Goal: Task Accomplishment & Management: Manage account settings

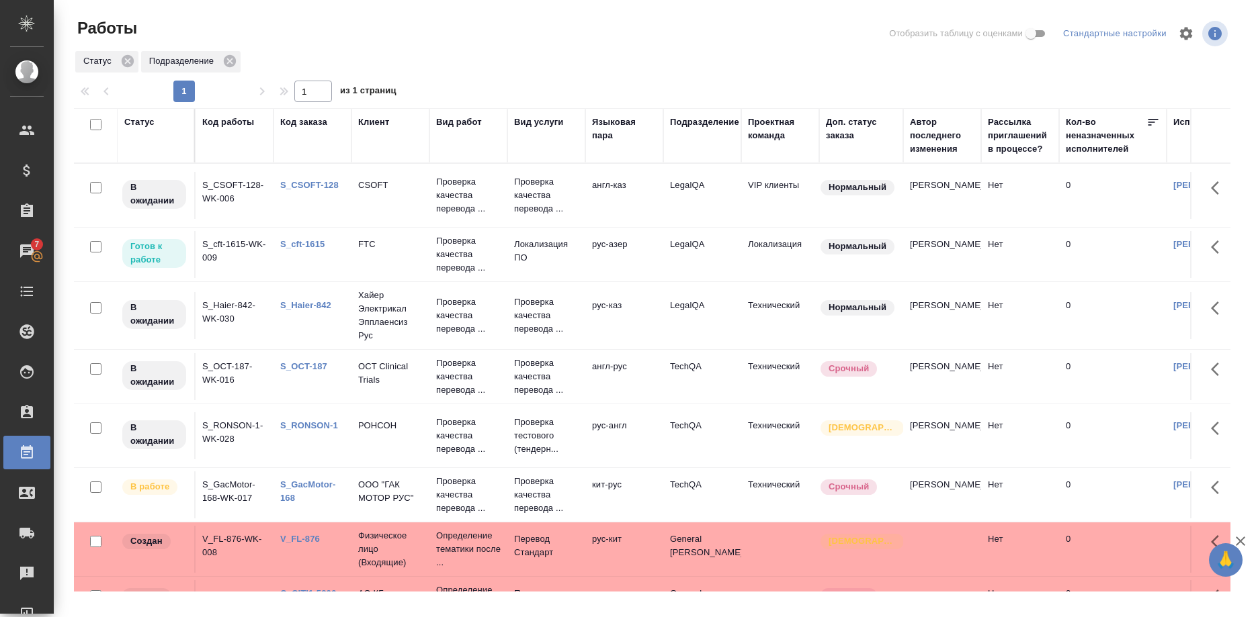
click at [311, 182] on link "S_CSOFT-128" at bounding box center [309, 185] width 58 height 10
click at [292, 241] on link "S_cft-1615" at bounding box center [302, 244] width 44 height 10
click at [308, 304] on link "S_Haier-842" at bounding box center [305, 305] width 51 height 10
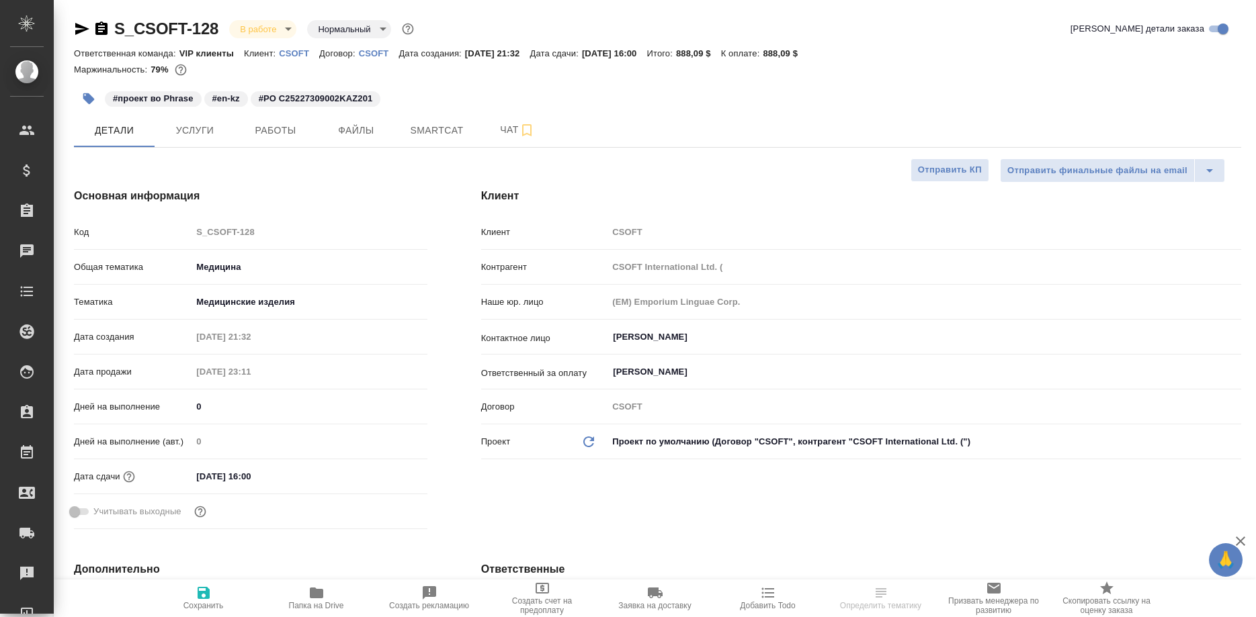
select select "RU"
type textarea "x"
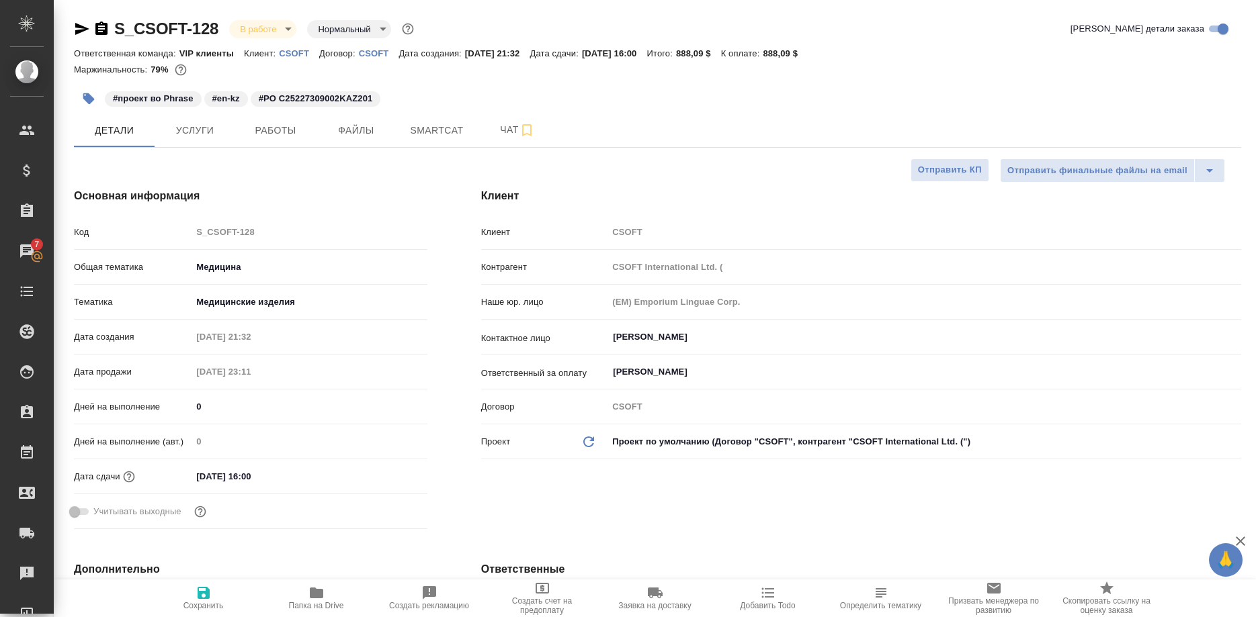
type textarea "x"
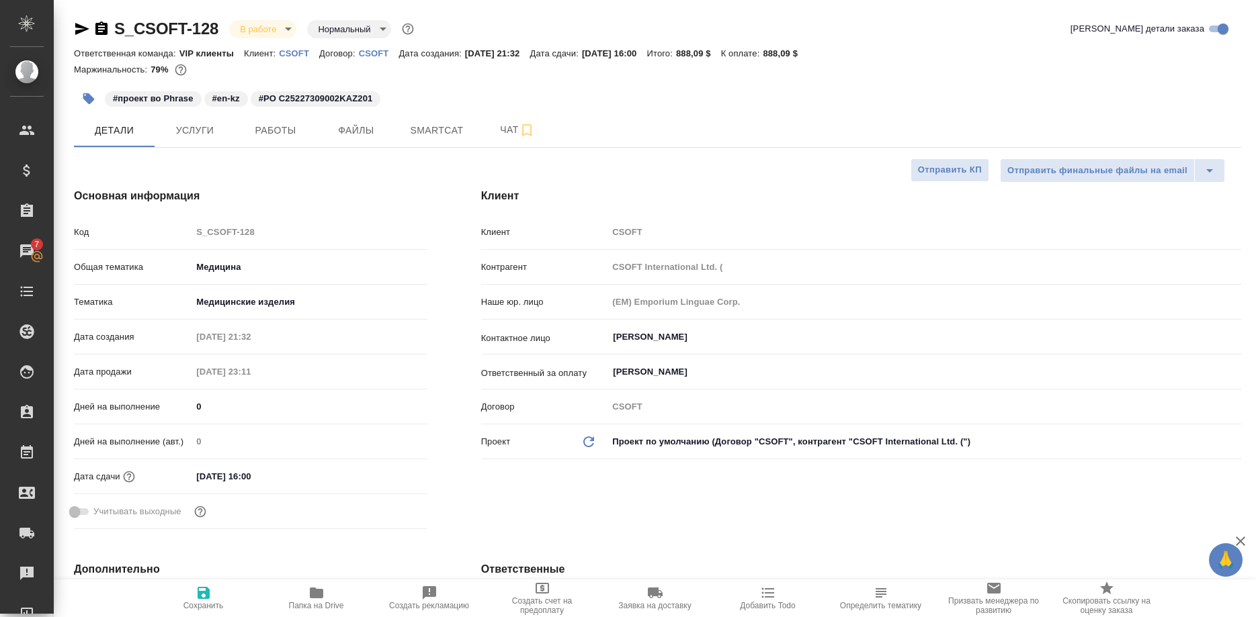
type textarea "x"
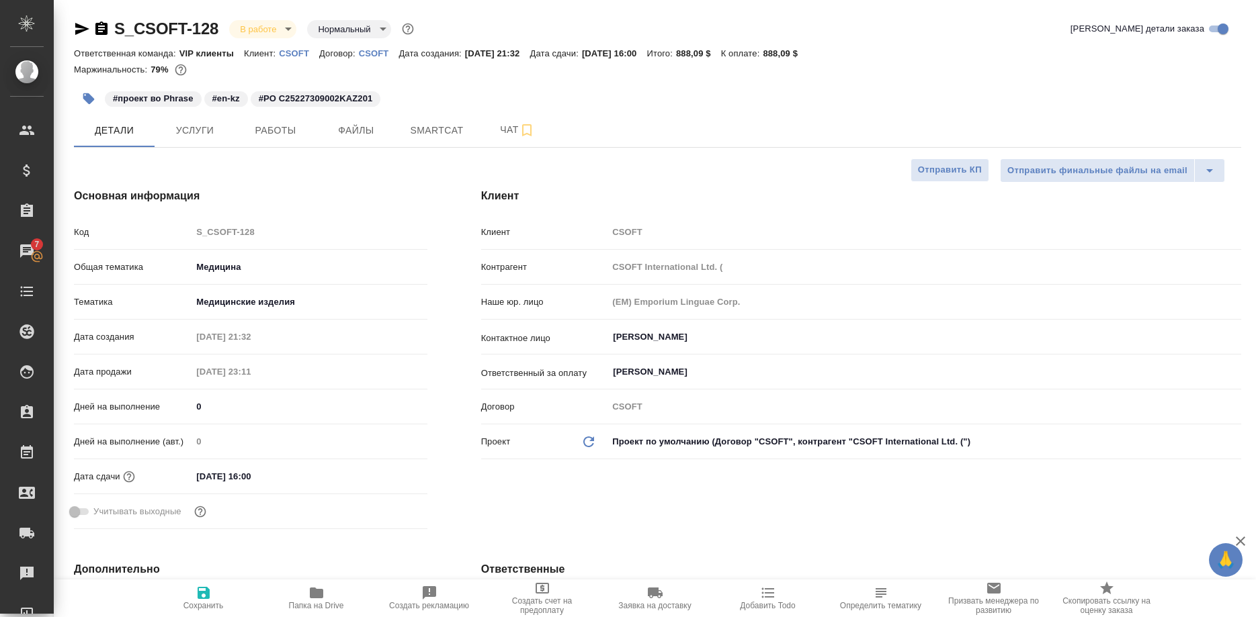
type textarea "x"
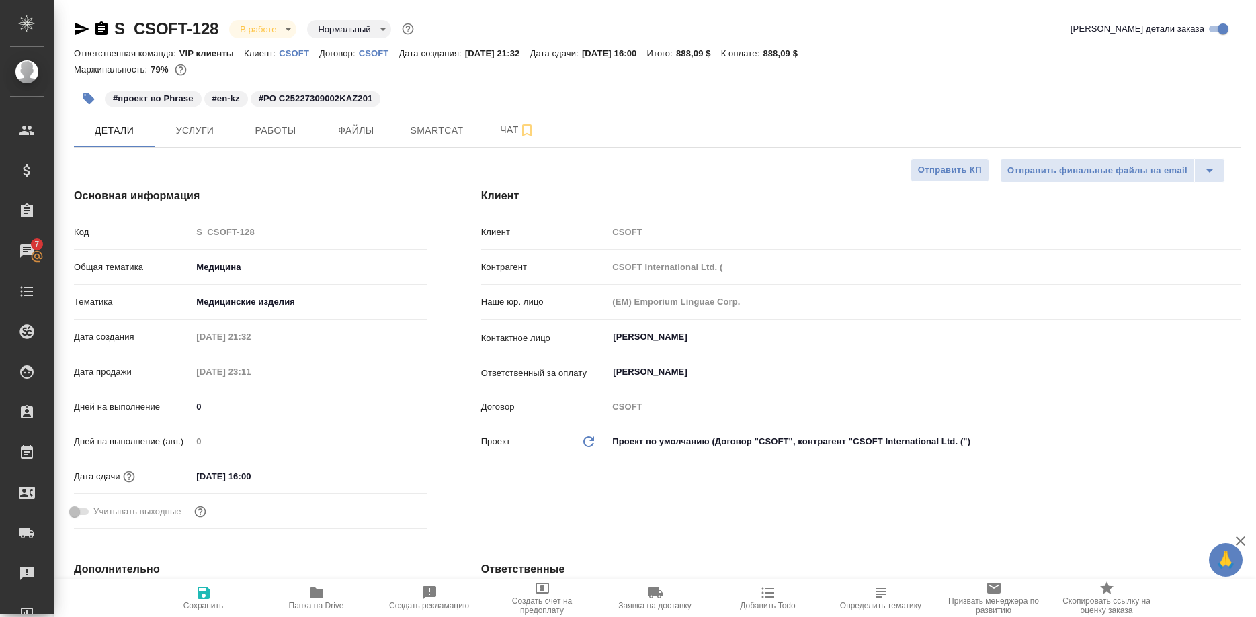
type textarea "x"
click at [280, 133] on span "Работы" at bounding box center [275, 130] width 65 height 17
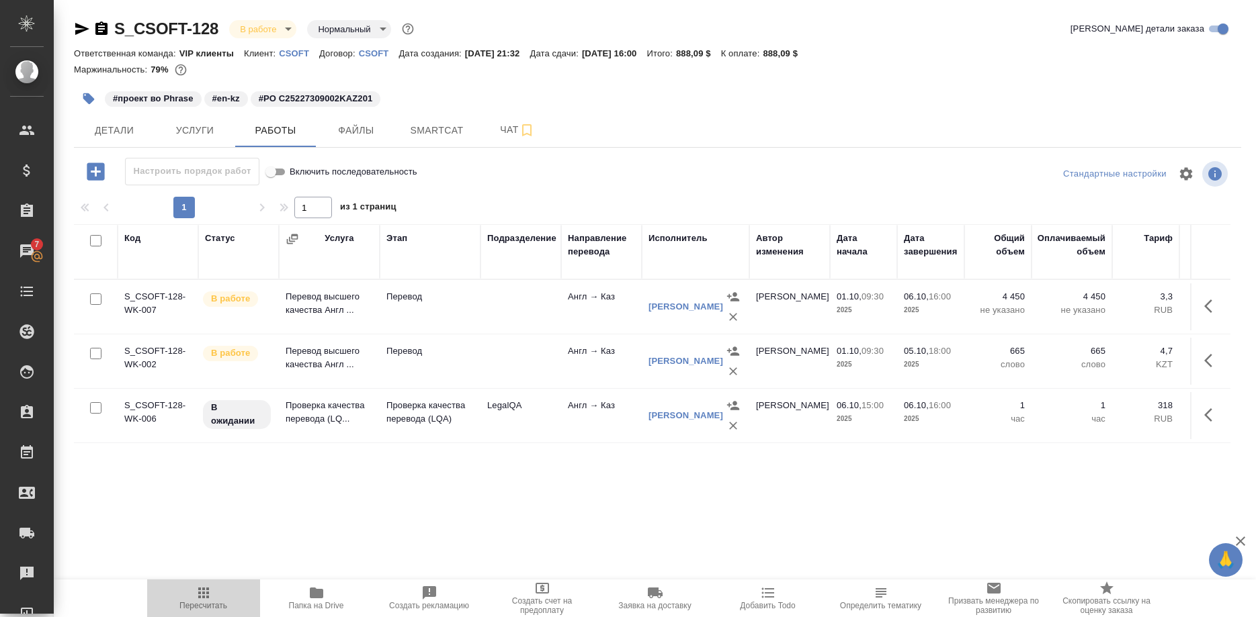
drag, startPoint x: 198, startPoint y: 596, endPoint x: 191, endPoint y: 597, distance: 6.8
click at [196, 597] on icon "button" at bounding box center [204, 593] width 16 height 16
click at [116, 132] on span "Детали" at bounding box center [114, 130] width 65 height 17
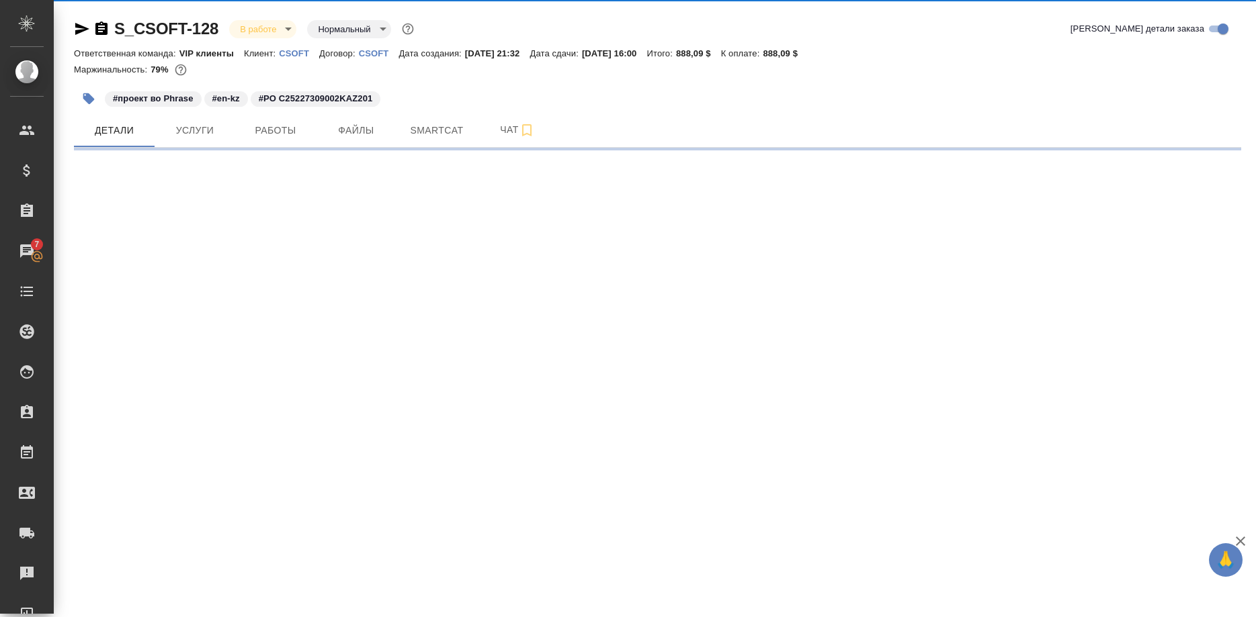
select select "RU"
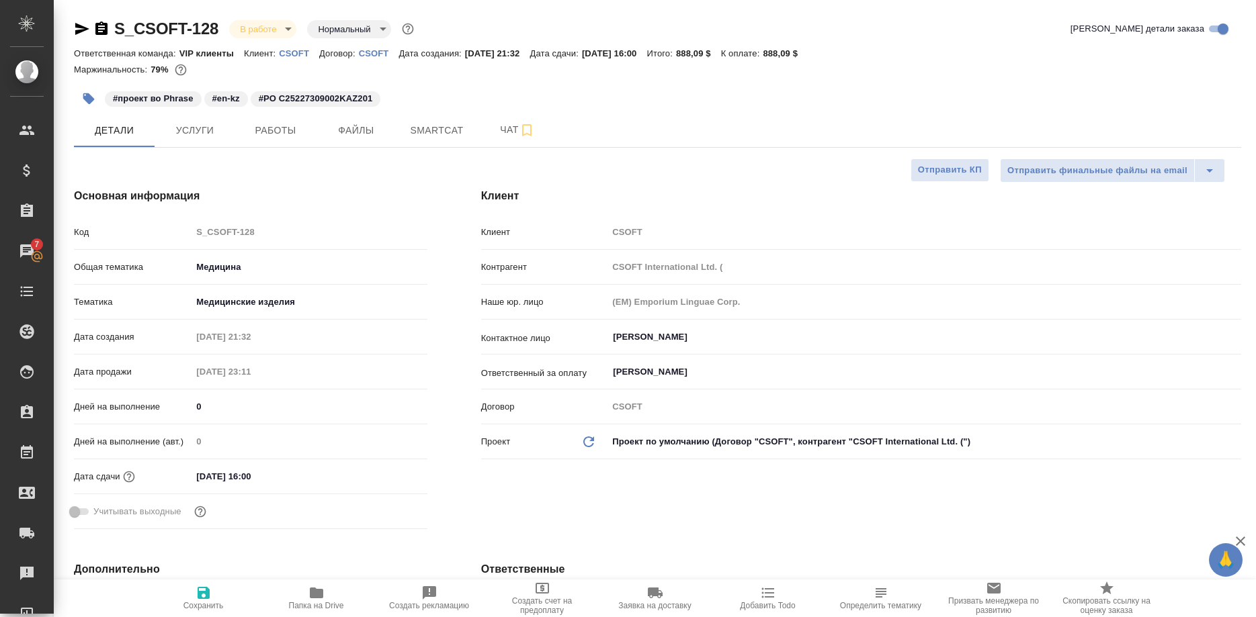
type textarea "x"
type input "Горшкова Валентина"
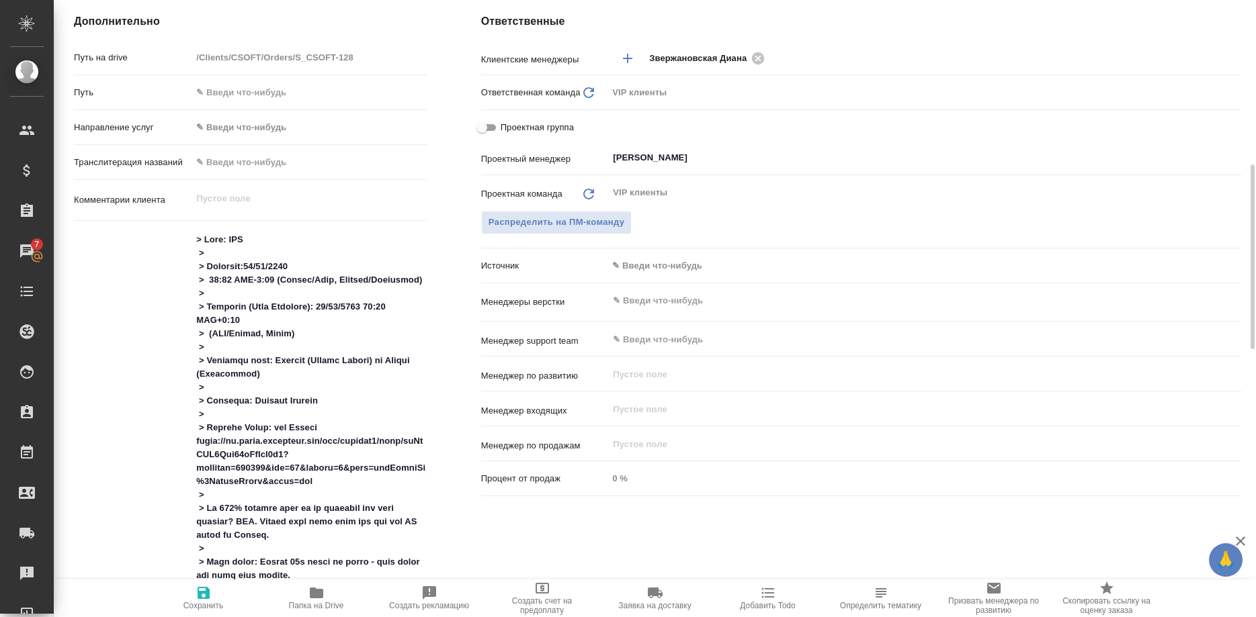
scroll to position [685, 0]
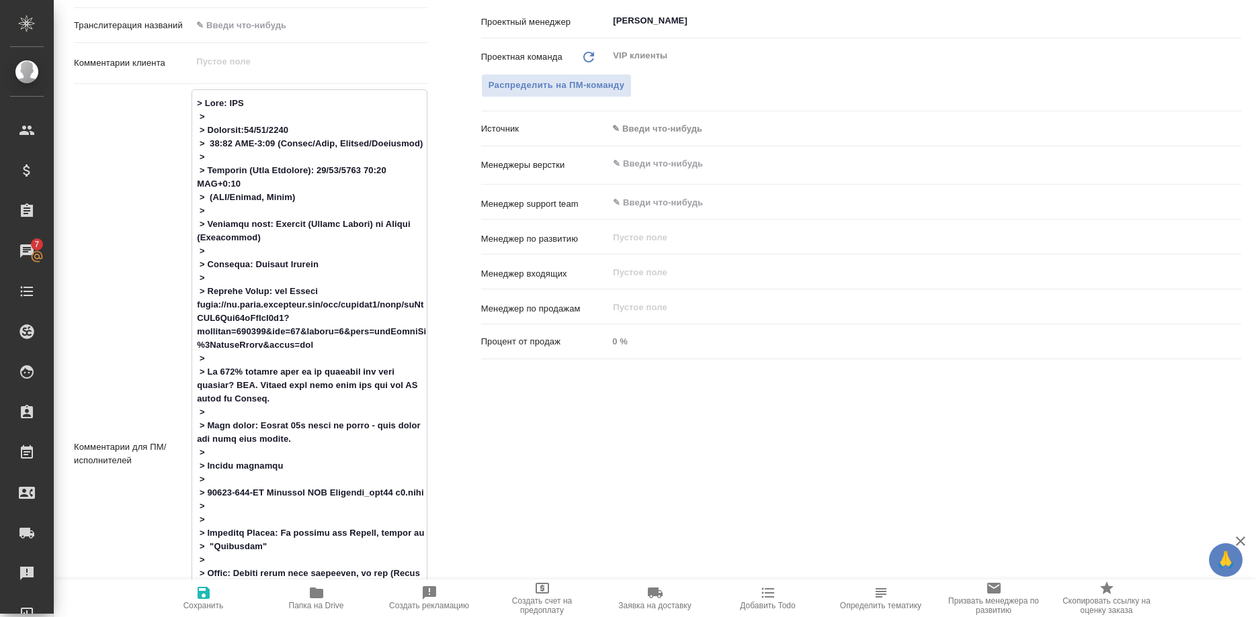
drag, startPoint x: 309, startPoint y: 286, endPoint x: 320, endPoint y: 341, distance: 56.3
click at [320, 341] on textarea at bounding box center [309, 453] width 234 height 722
type textarea "x"
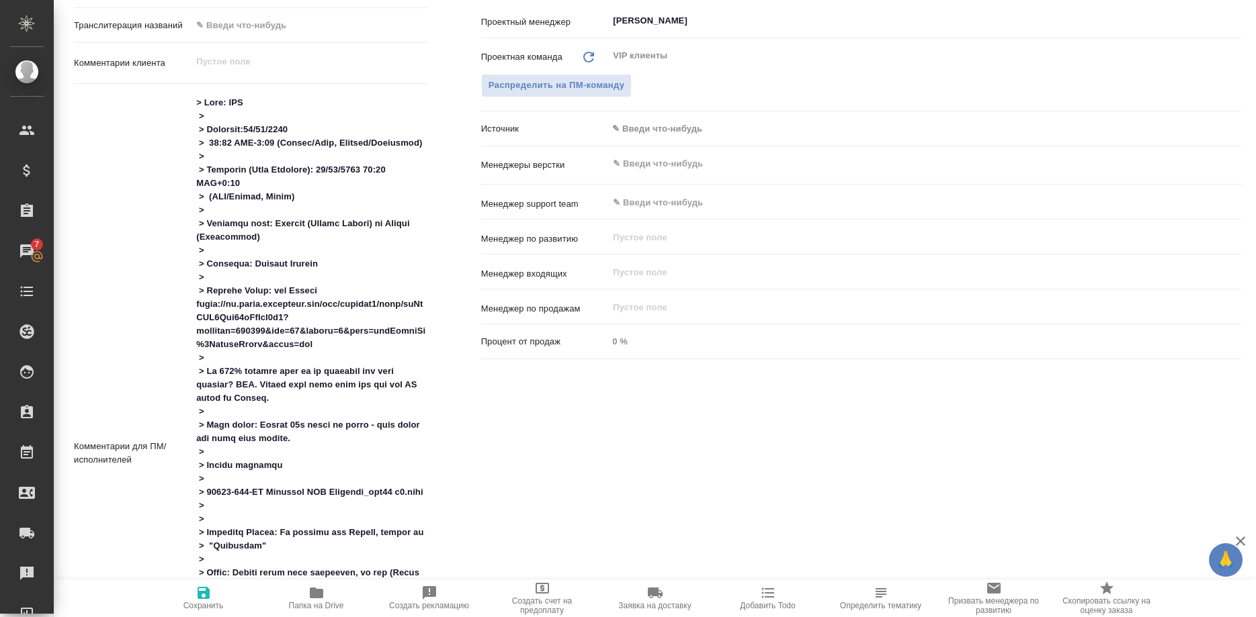
type textarea "x"
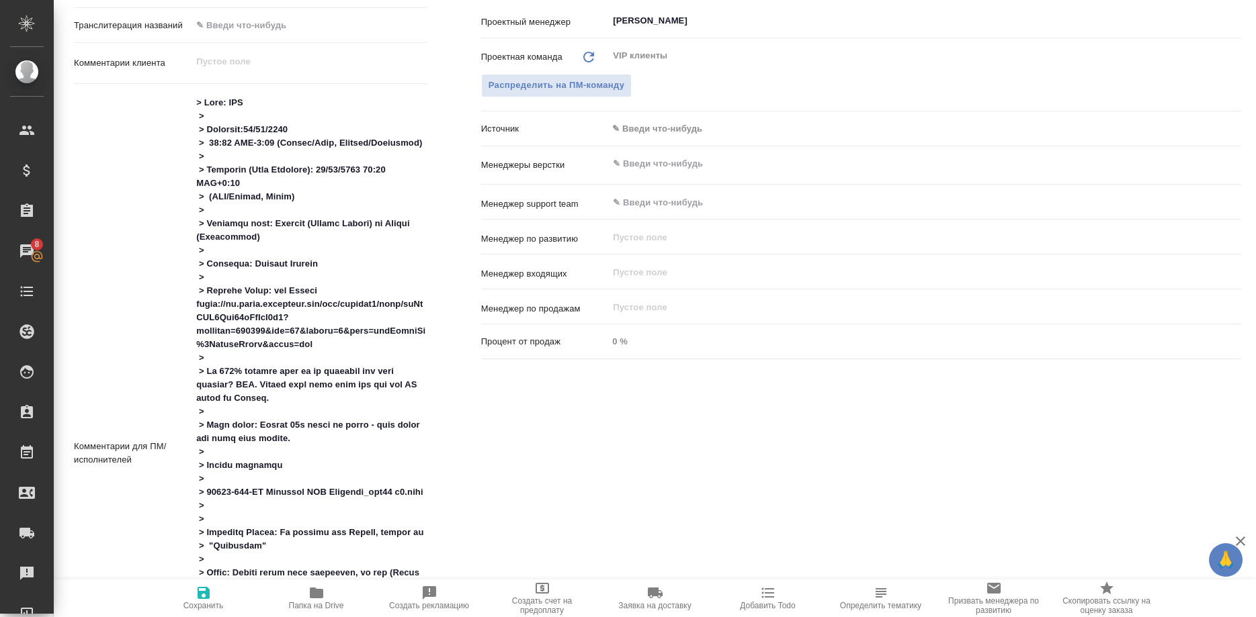
type textarea "x"
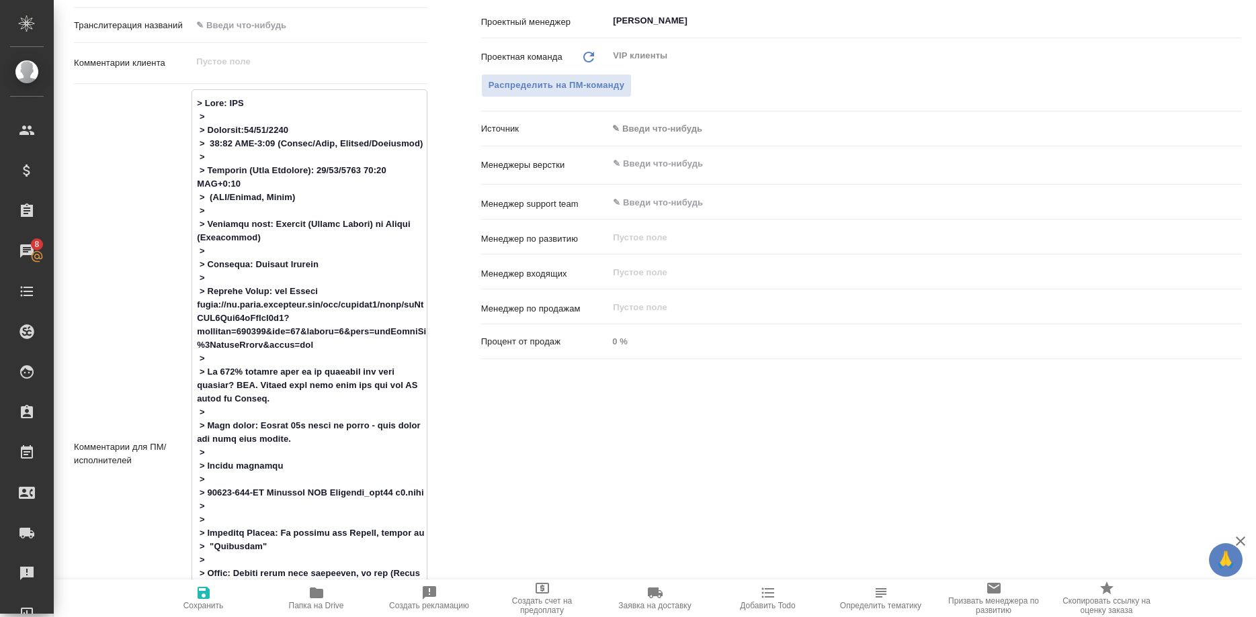
type textarea "x"
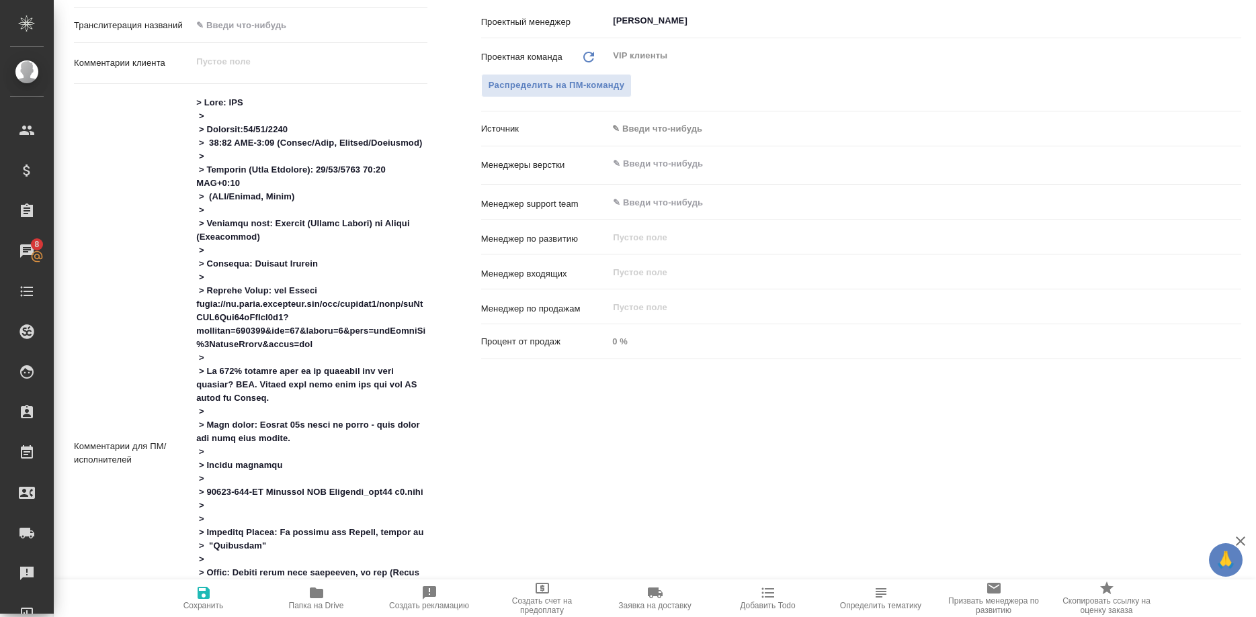
type textarea "x"
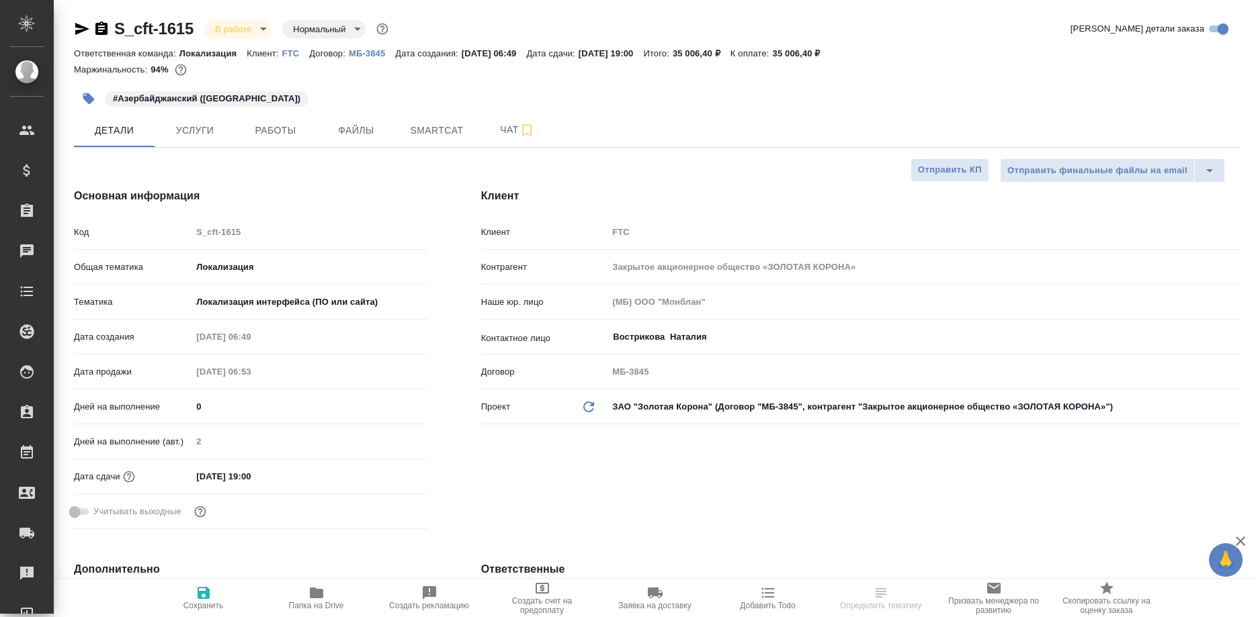
select select "RU"
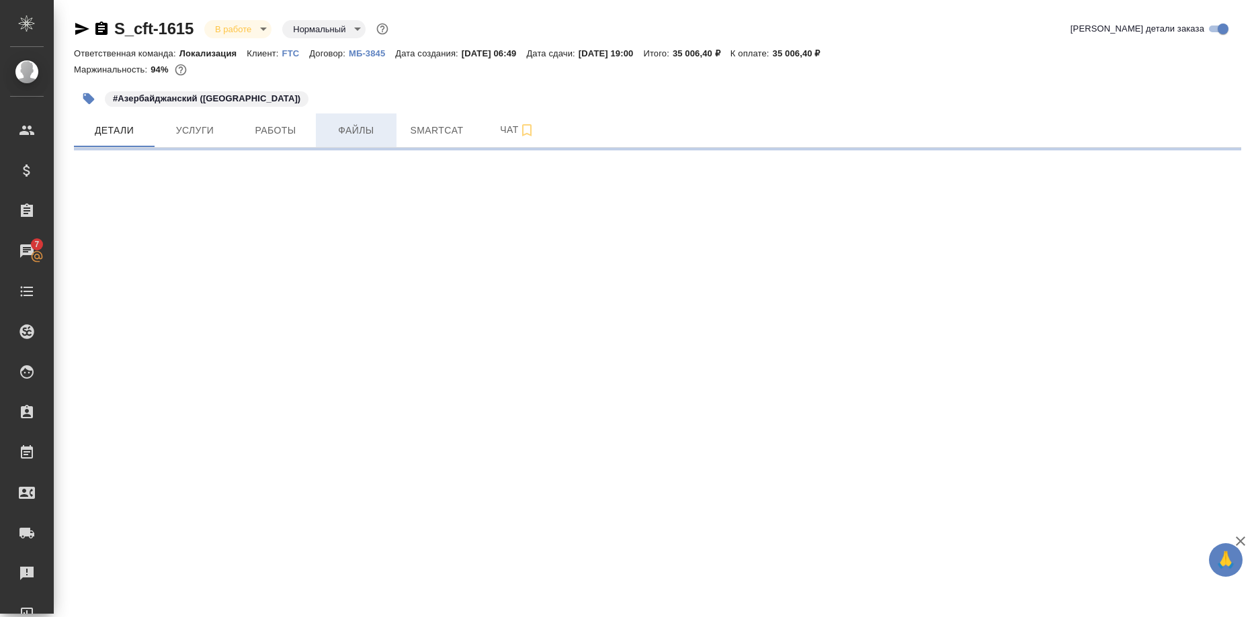
select select "RU"
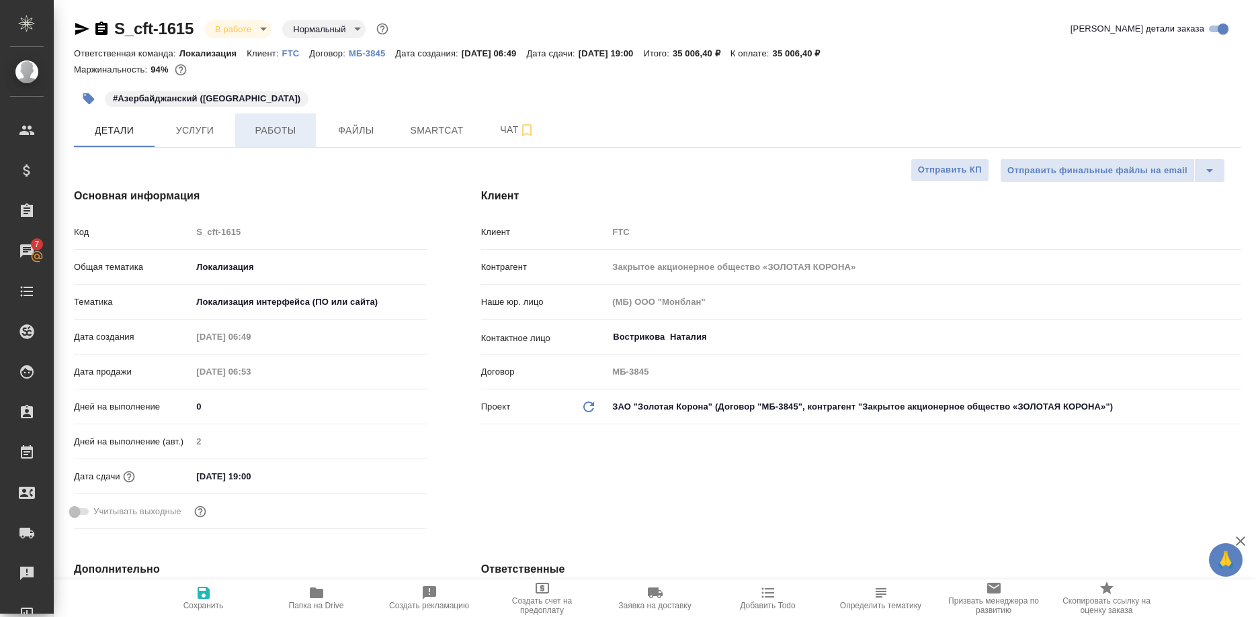
type textarea "x"
click at [419, 138] on span "Smartcat" at bounding box center [436, 130] width 65 height 17
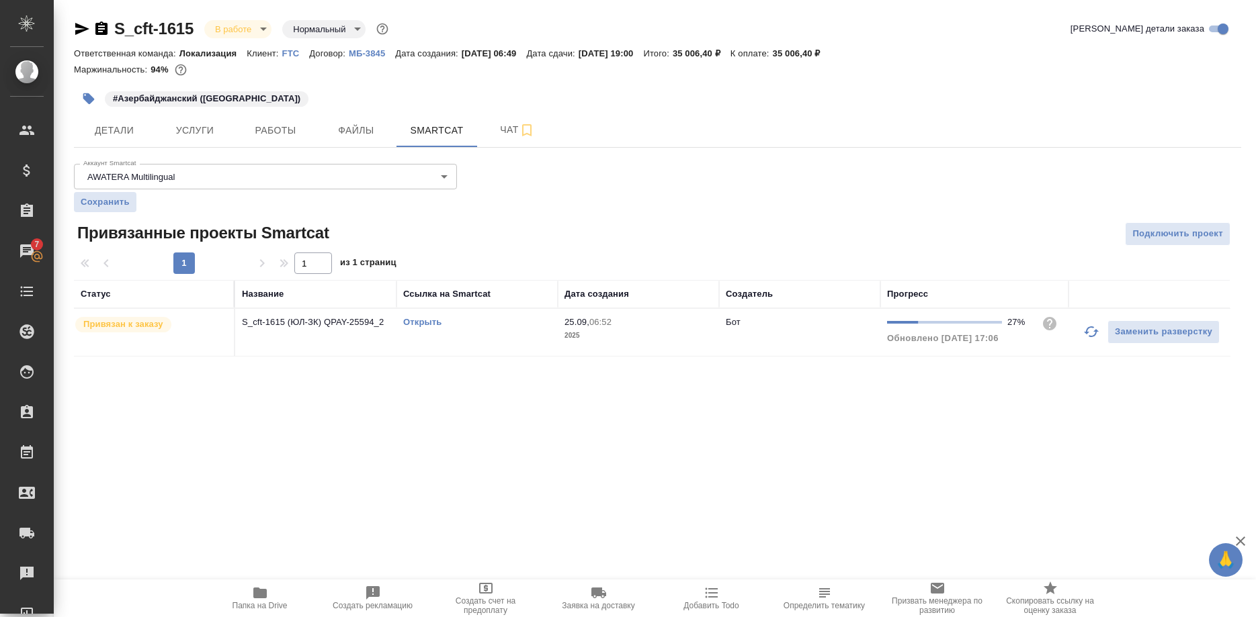
click at [426, 321] on link "Открыть" at bounding box center [422, 322] width 38 height 10
click at [419, 325] on link "Открыть" at bounding box center [422, 322] width 38 height 10
click at [407, 319] on link "Открыть" at bounding box center [422, 322] width 38 height 10
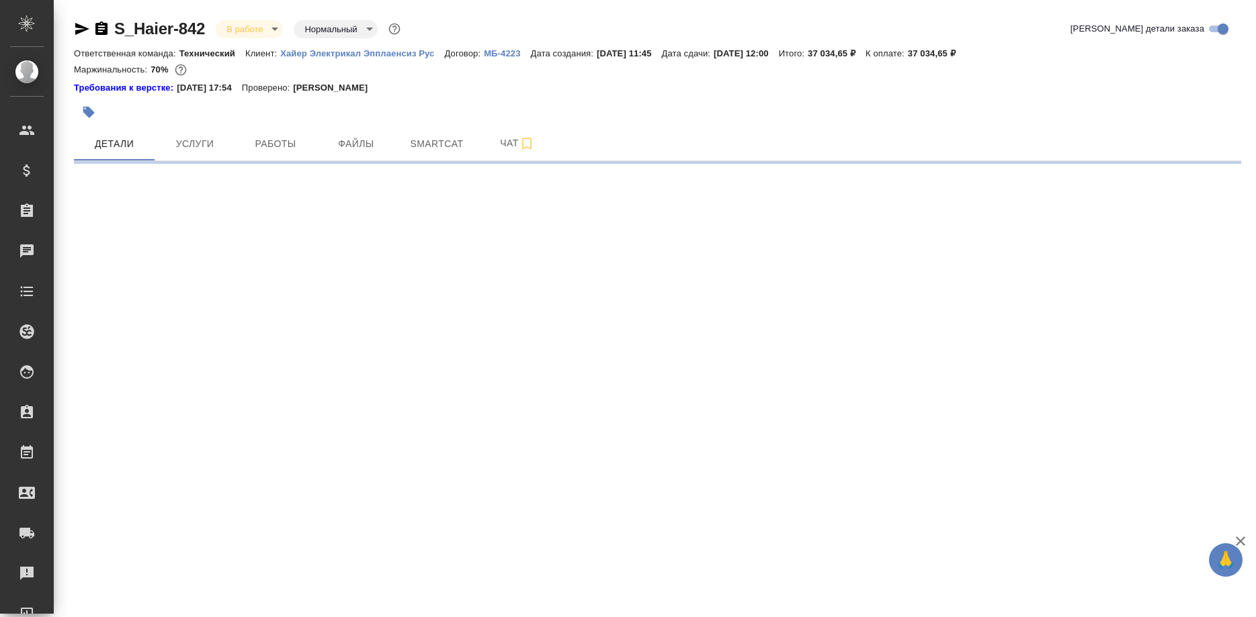
select select "RU"
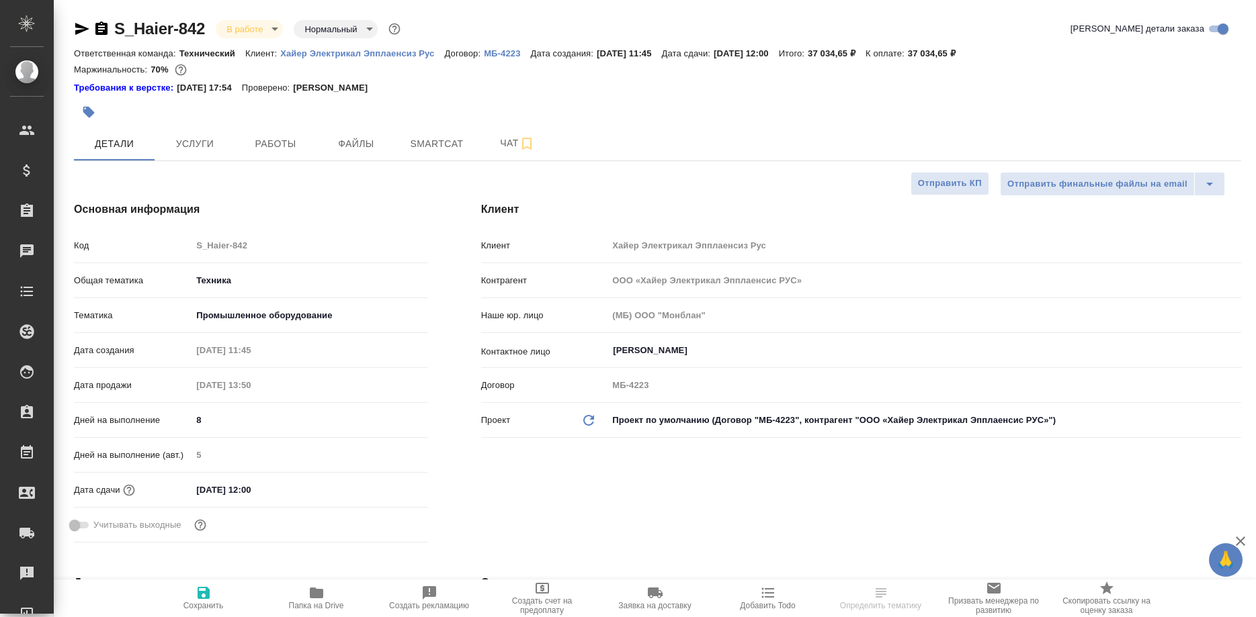
type textarea "x"
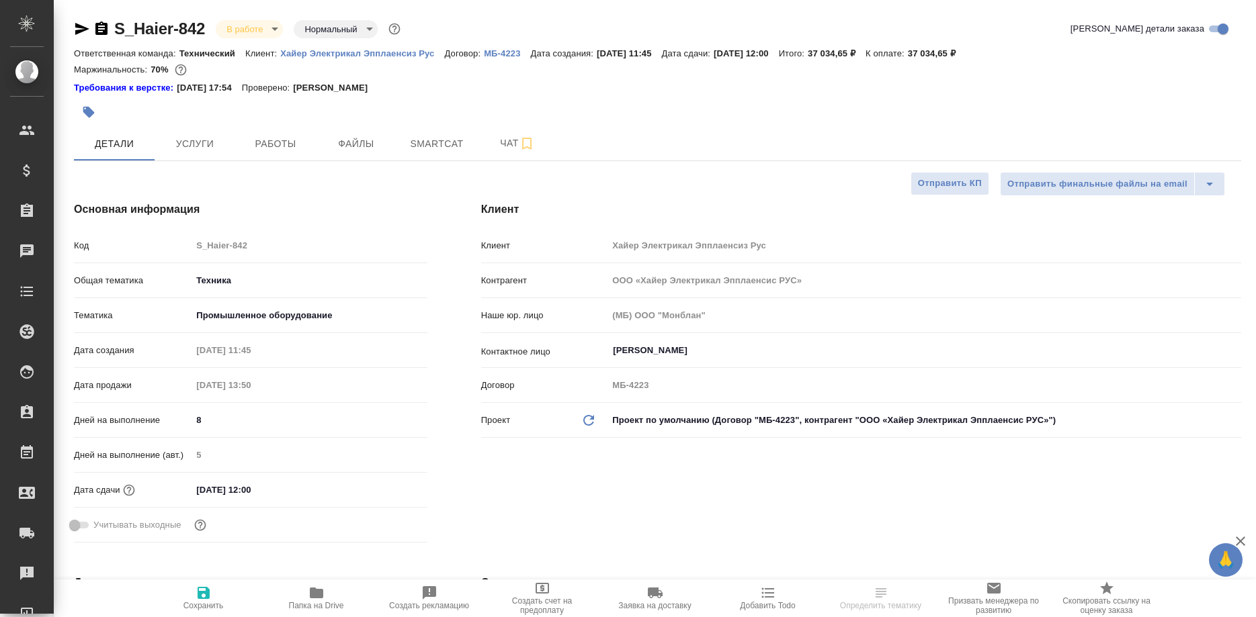
type textarea "x"
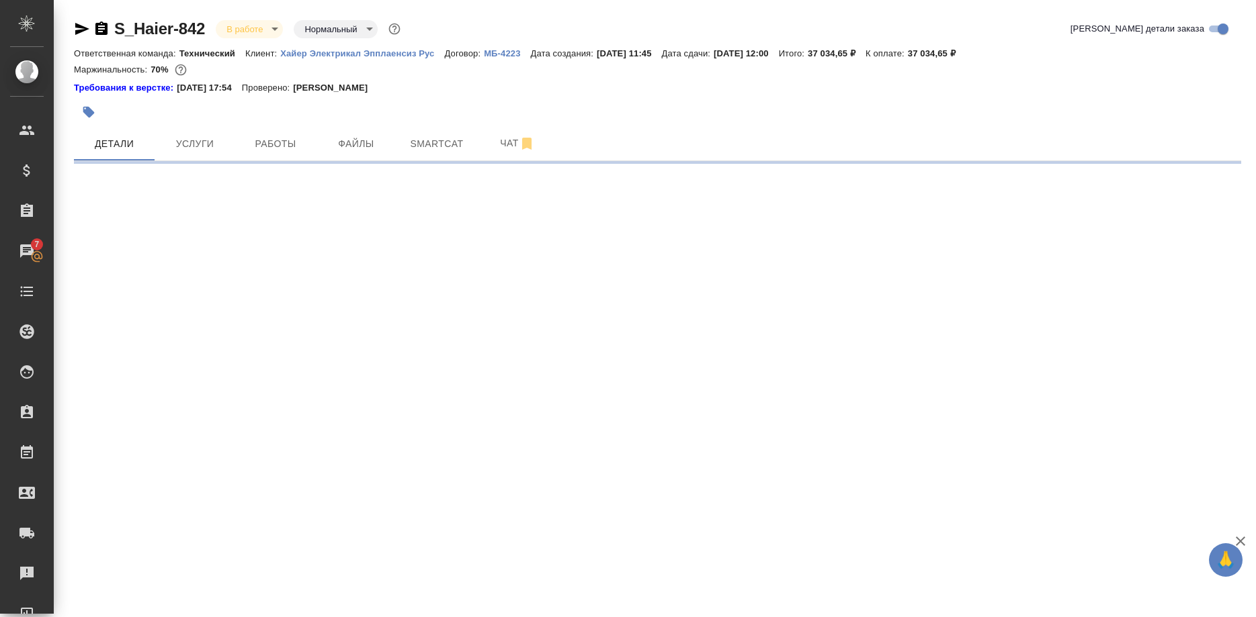
select select "RU"
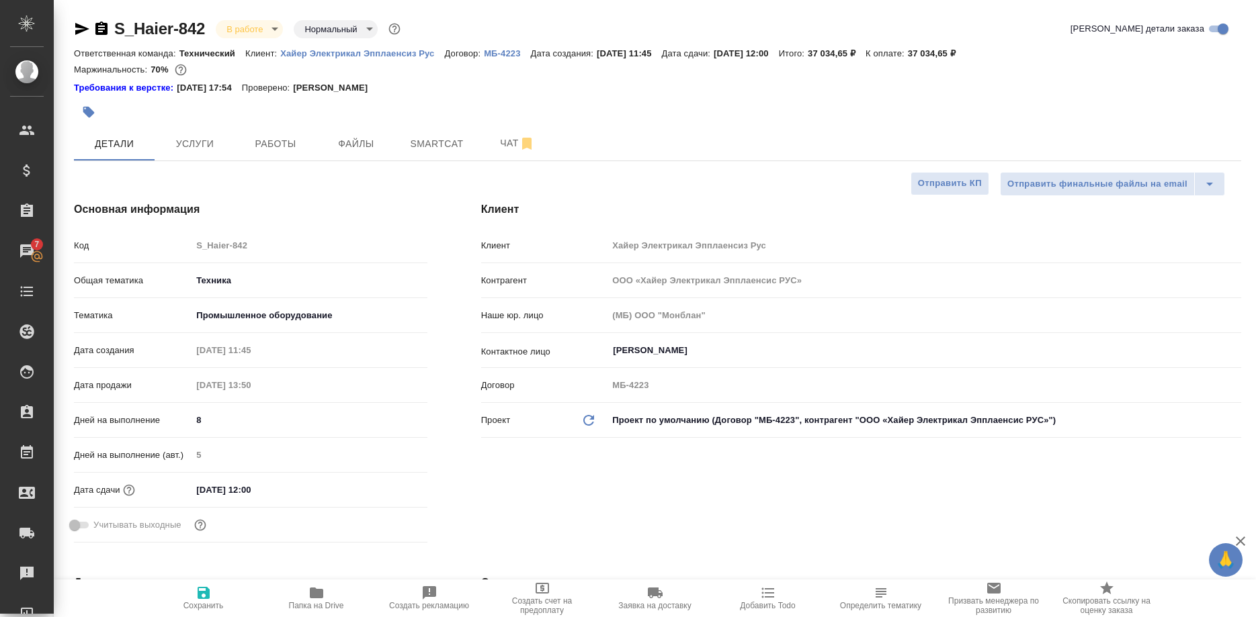
type textarea "x"
click at [112, 209] on h4 "Основная информация" at bounding box center [250, 210] width 353 height 16
click at [501, 139] on span "Чат" at bounding box center [517, 143] width 65 height 17
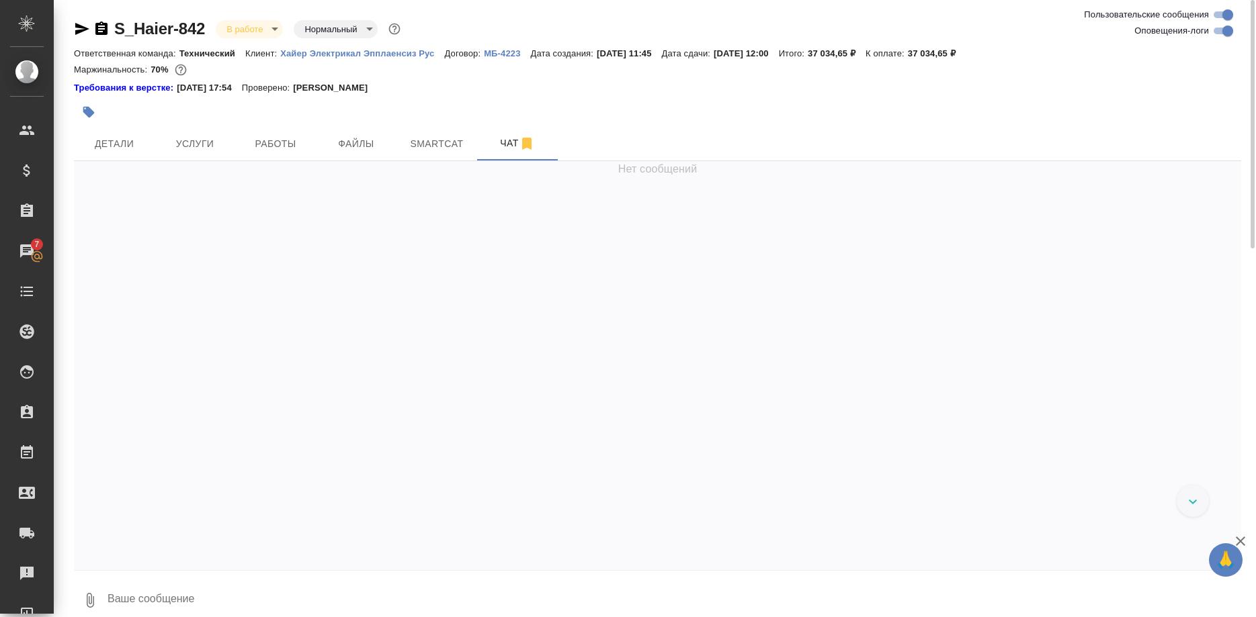
scroll to position [52837, 0]
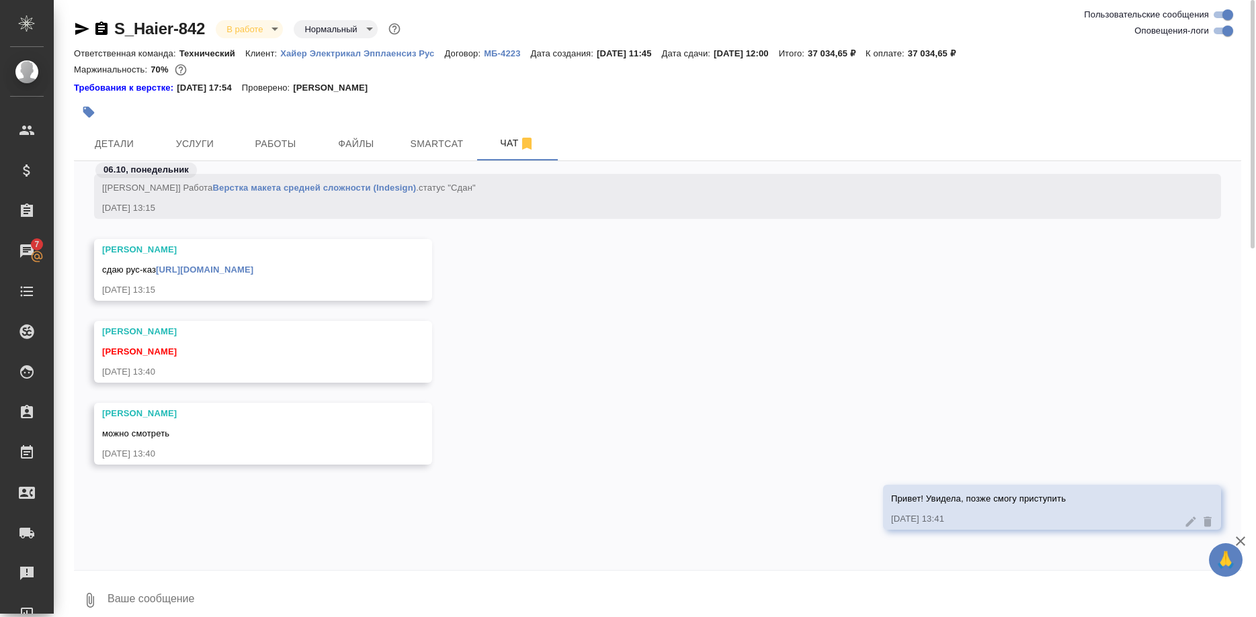
click at [1080, 336] on div "Белякова Юлия Ширина Сабина 06.10.25, 13:40" at bounding box center [657, 362] width 1167 height 82
click at [282, 144] on span "Работы" at bounding box center [275, 144] width 65 height 17
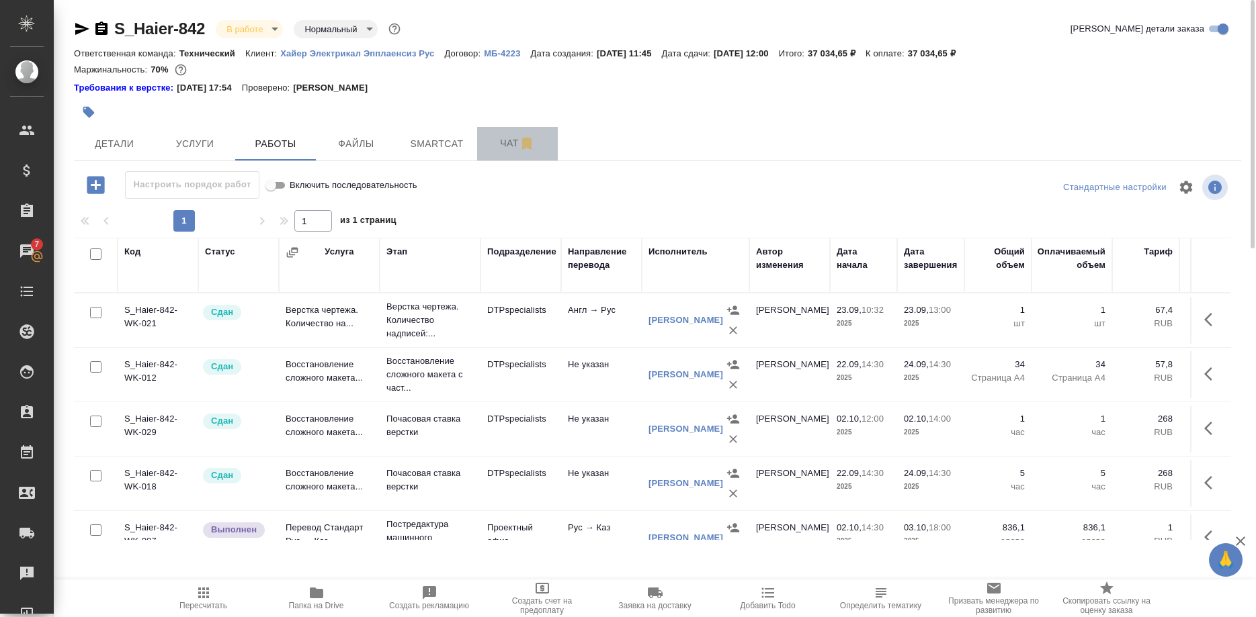
click at [486, 146] on span "Чат" at bounding box center [517, 143] width 65 height 17
click at [489, 146] on span "Чат" at bounding box center [517, 143] width 65 height 17
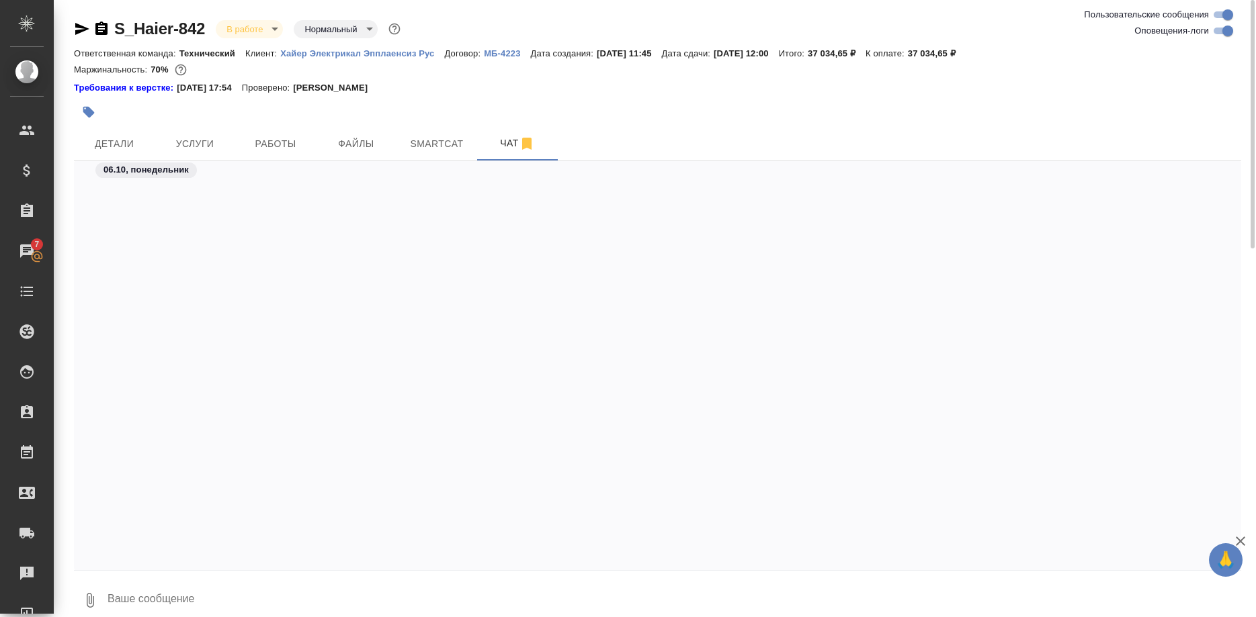
scroll to position [52837, 0]
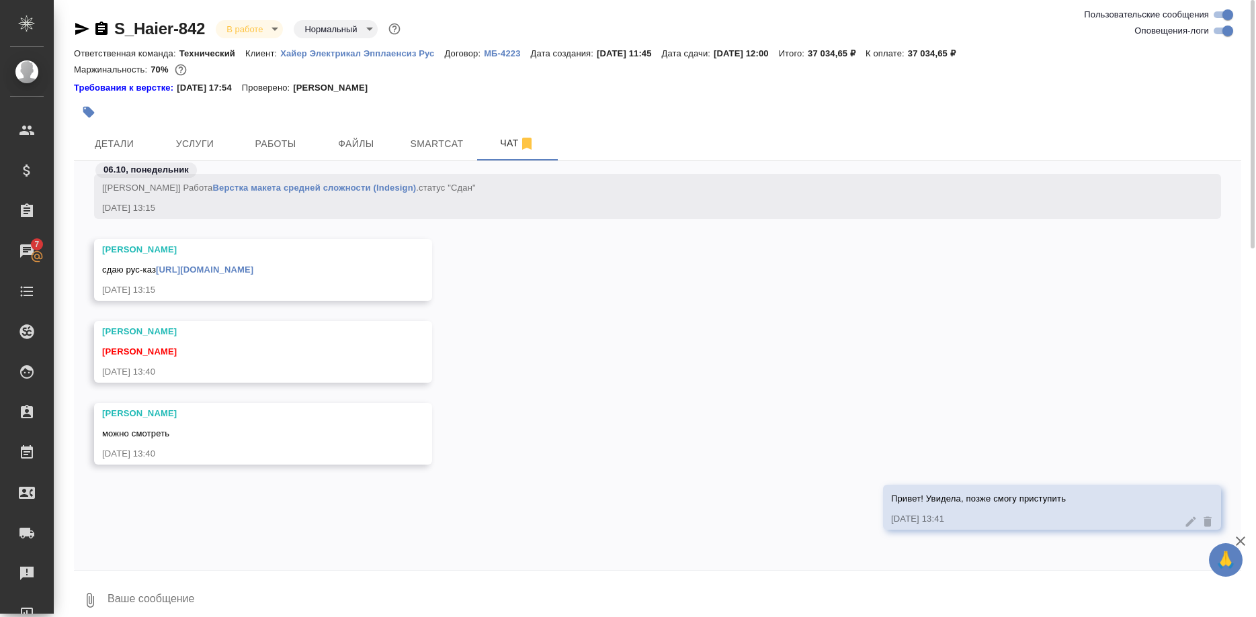
click at [253, 265] on link "https://drive.awatera.com/apps/files/files/10610188?dir=/Shares/%D0%A5%D0%B0%D0…" at bounding box center [204, 270] width 97 height 10
click at [431, 140] on span "Smartcat" at bounding box center [436, 144] width 65 height 17
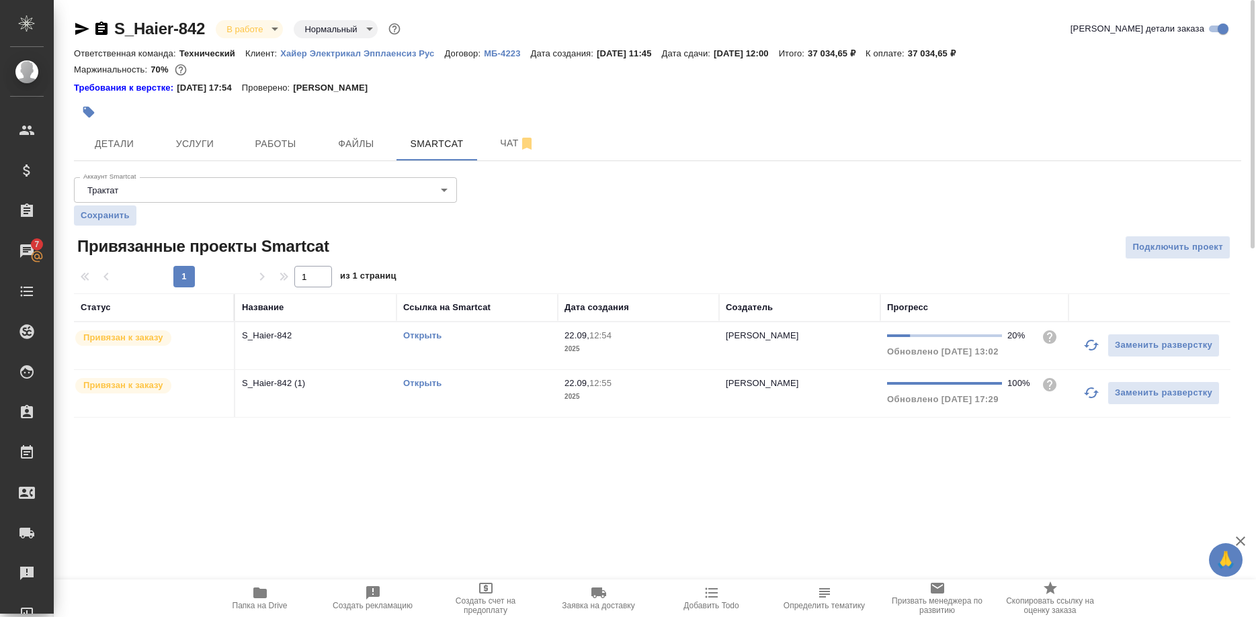
click at [416, 383] on link "Открыть" at bounding box center [422, 383] width 38 height 10
click at [424, 380] on link "Открыть" at bounding box center [422, 383] width 38 height 10
click at [280, 139] on span "Работы" at bounding box center [275, 144] width 65 height 17
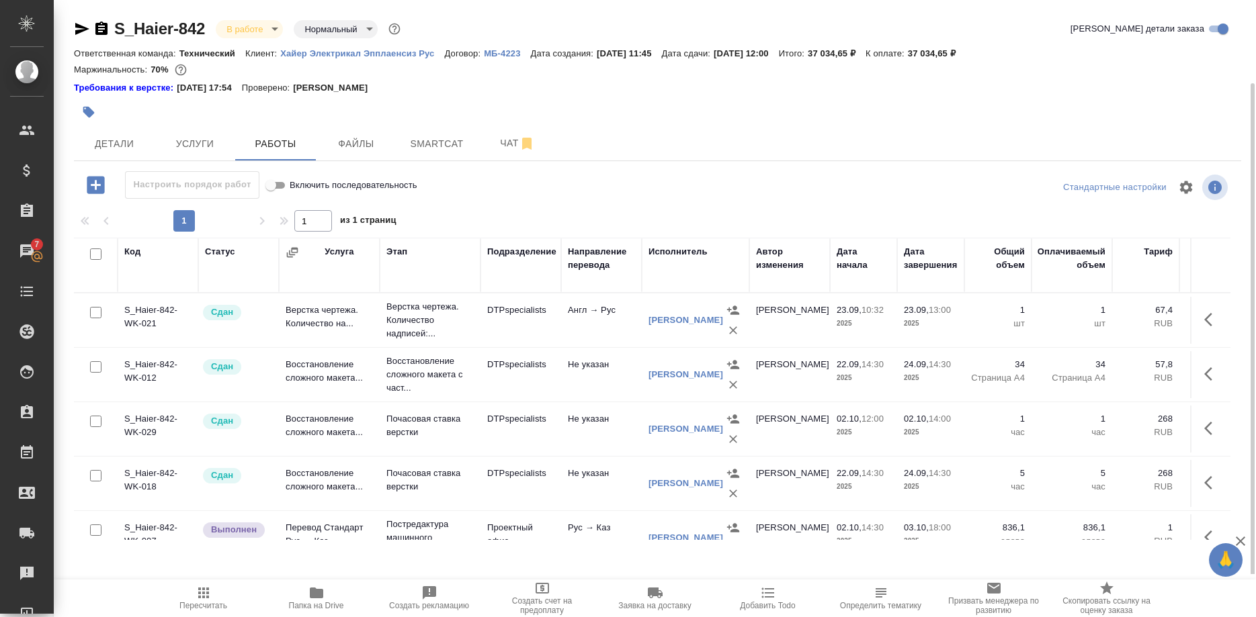
scroll to position [69, 0]
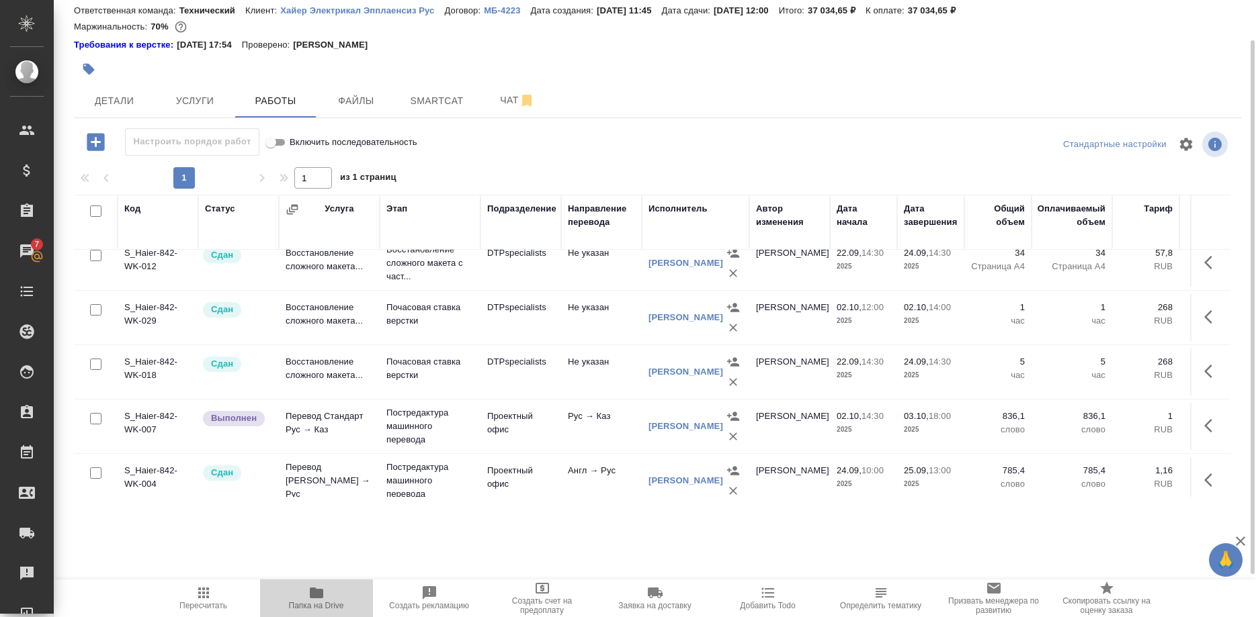
click at [314, 602] on span "Папка на Drive" at bounding box center [316, 605] width 55 height 9
click at [490, 93] on span "Чат" at bounding box center [517, 100] width 65 height 17
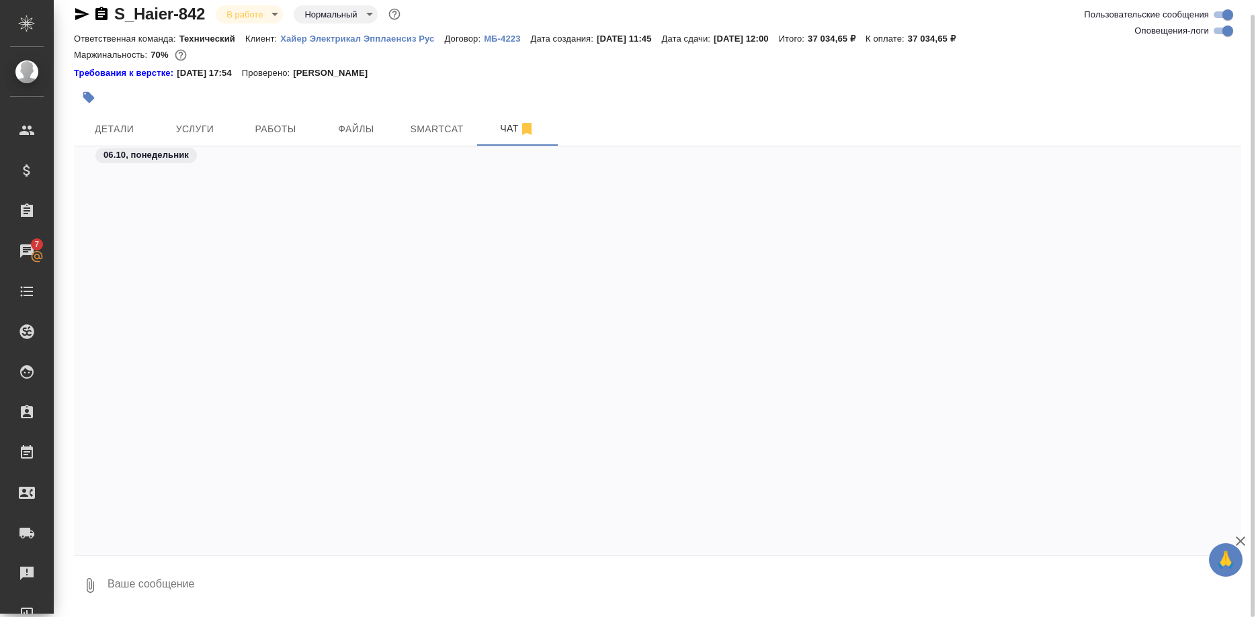
scroll to position [52837, 0]
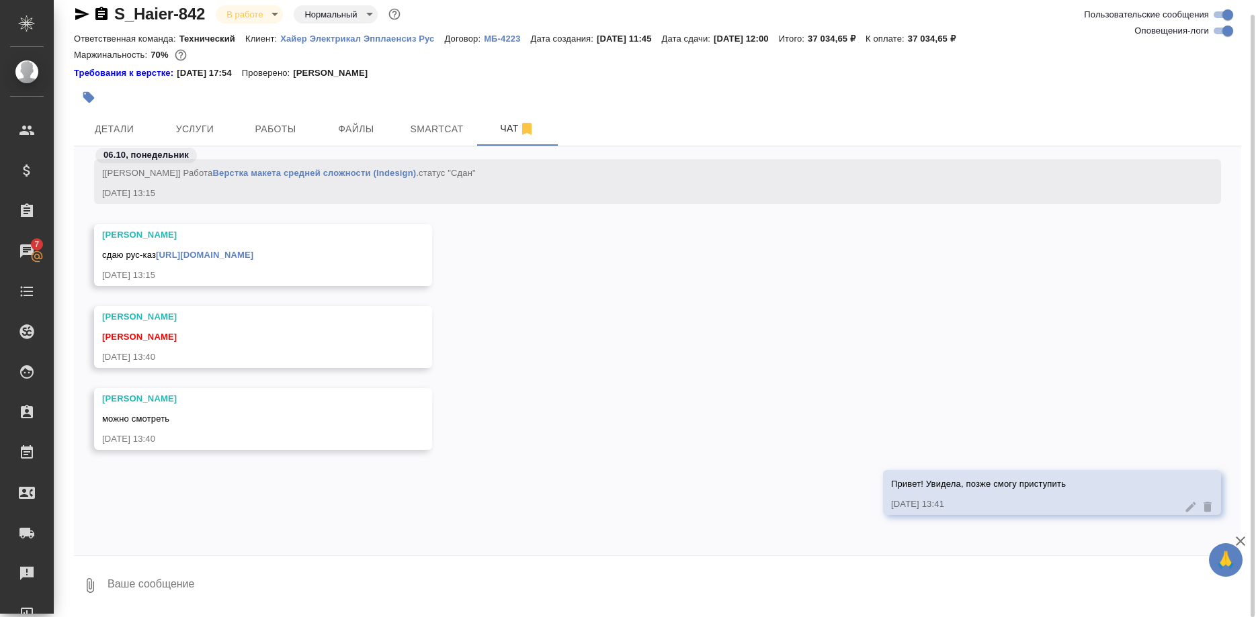
click at [386, 593] on textarea at bounding box center [673, 586] width 1135 height 46
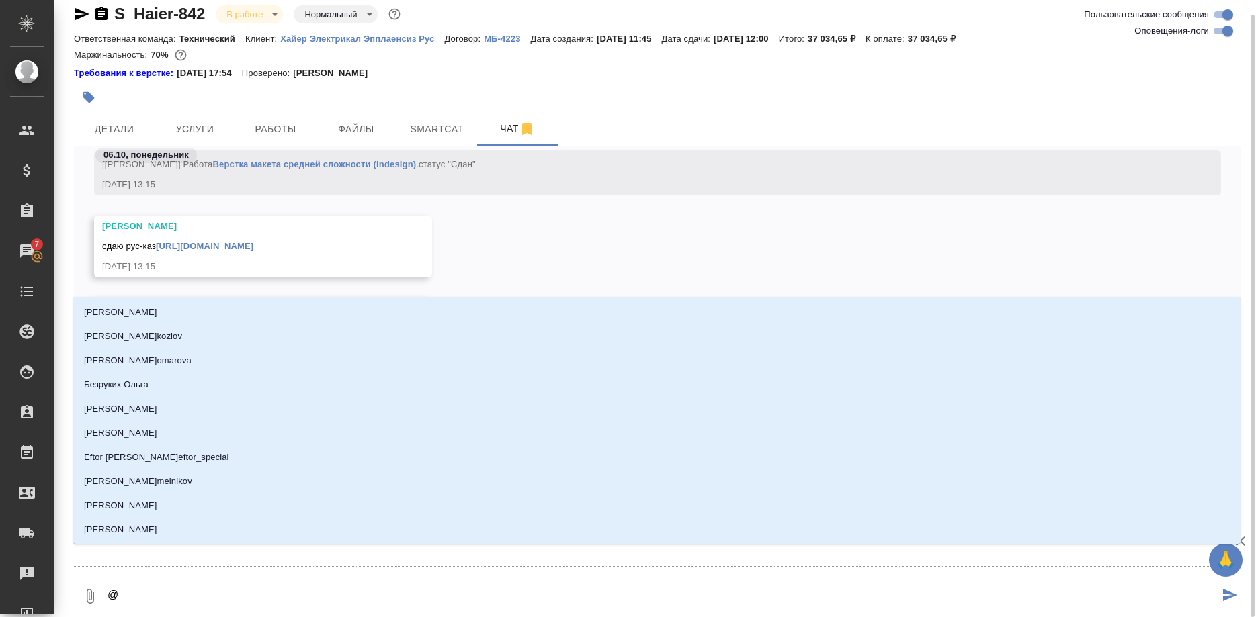
type textarea "@з"
type input "з"
type textarea "@за"
type input "за"
type textarea "@зао"
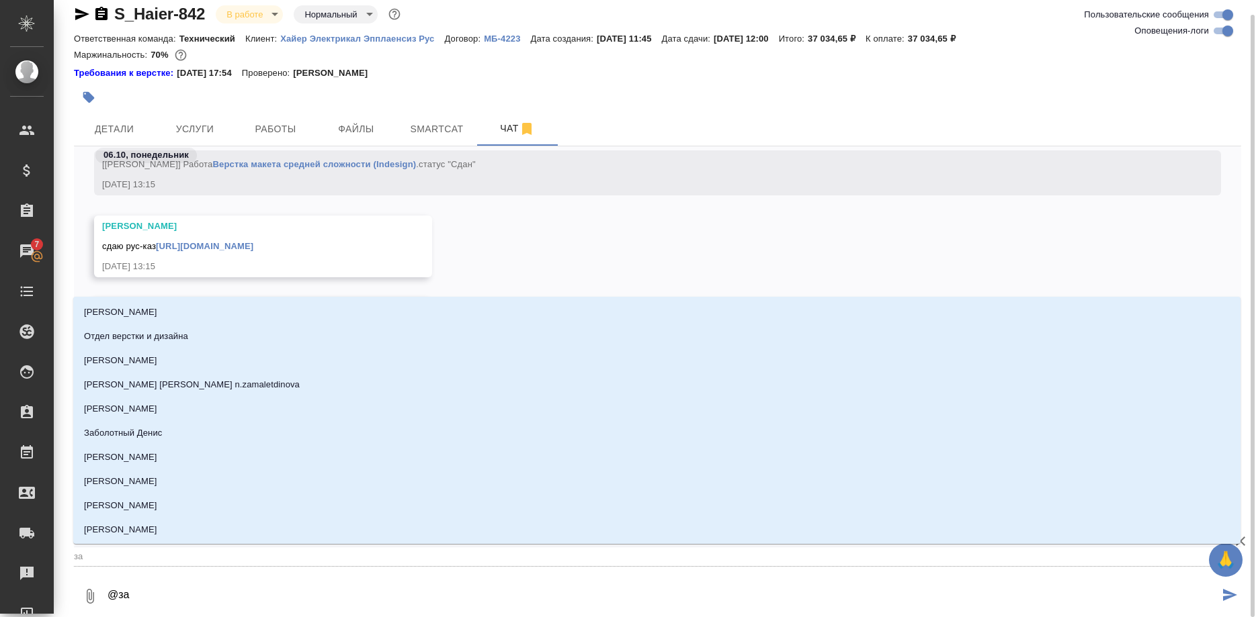
type input "зао"
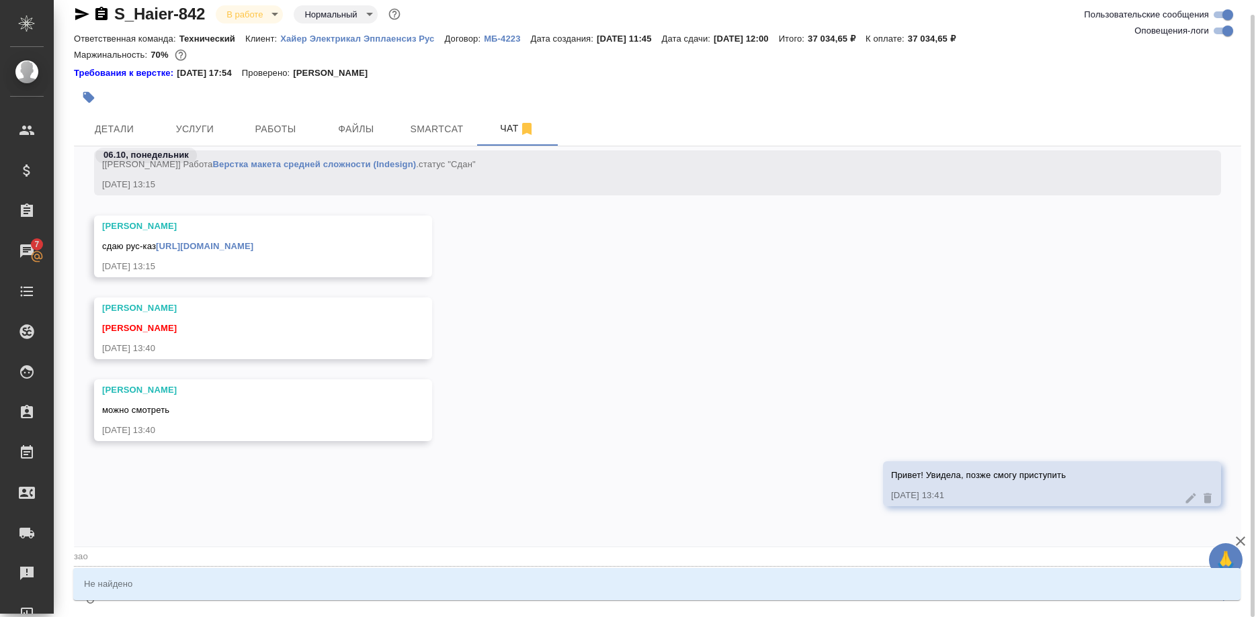
type textarea "@за"
type input "за"
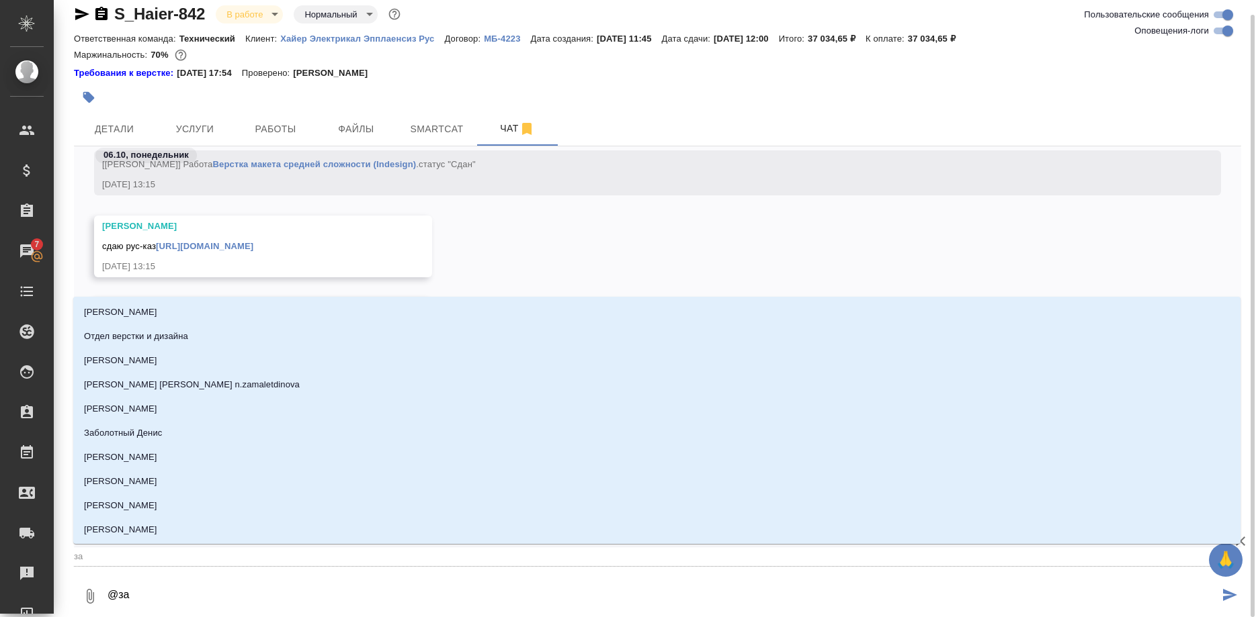
type textarea "@заб"
type input "заб"
type textarea "@забо"
type input "забо"
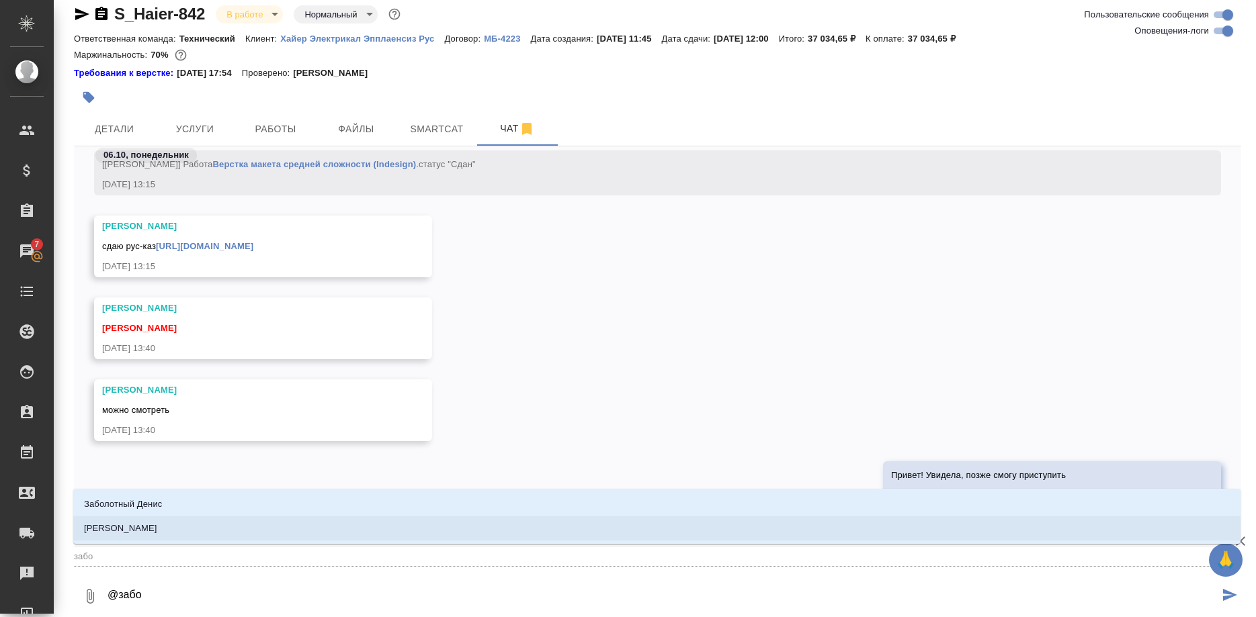
click at [142, 526] on p "Заборова Александра" at bounding box center [120, 528] width 73 height 13
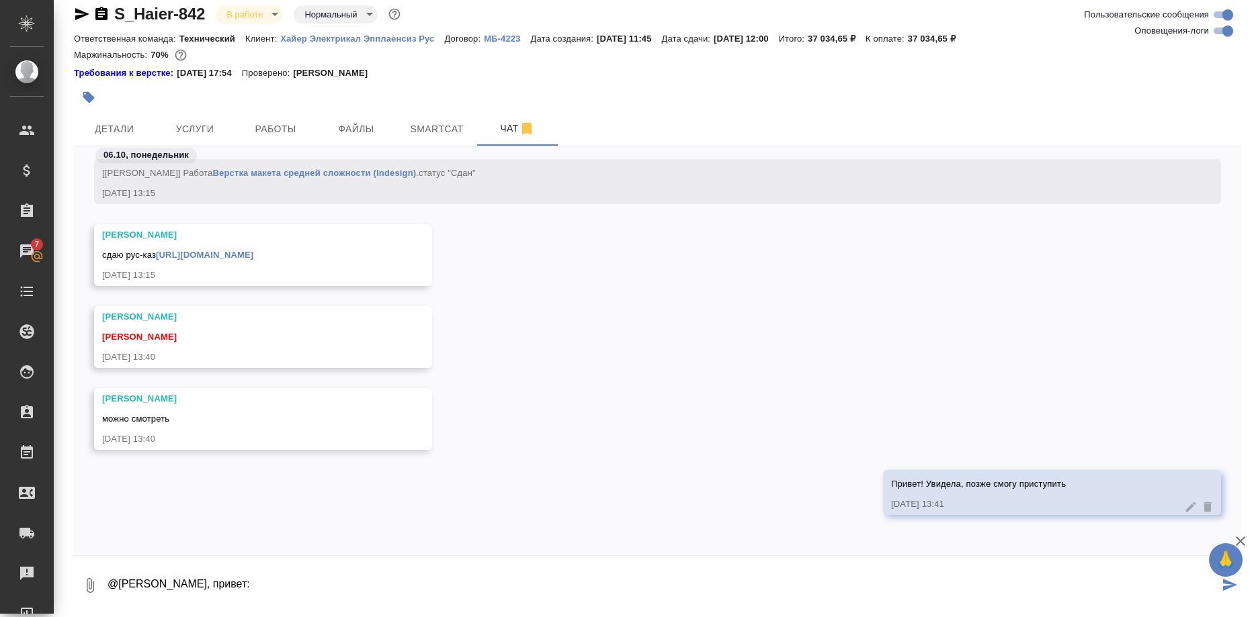
paste textarea "https://drive.awatera.com/s/WyopnZniXwzH4zA"
type textarea "@Заборова Александра, привет: https://drive.awatera.com/s/WyopnZniXwzH4zA"
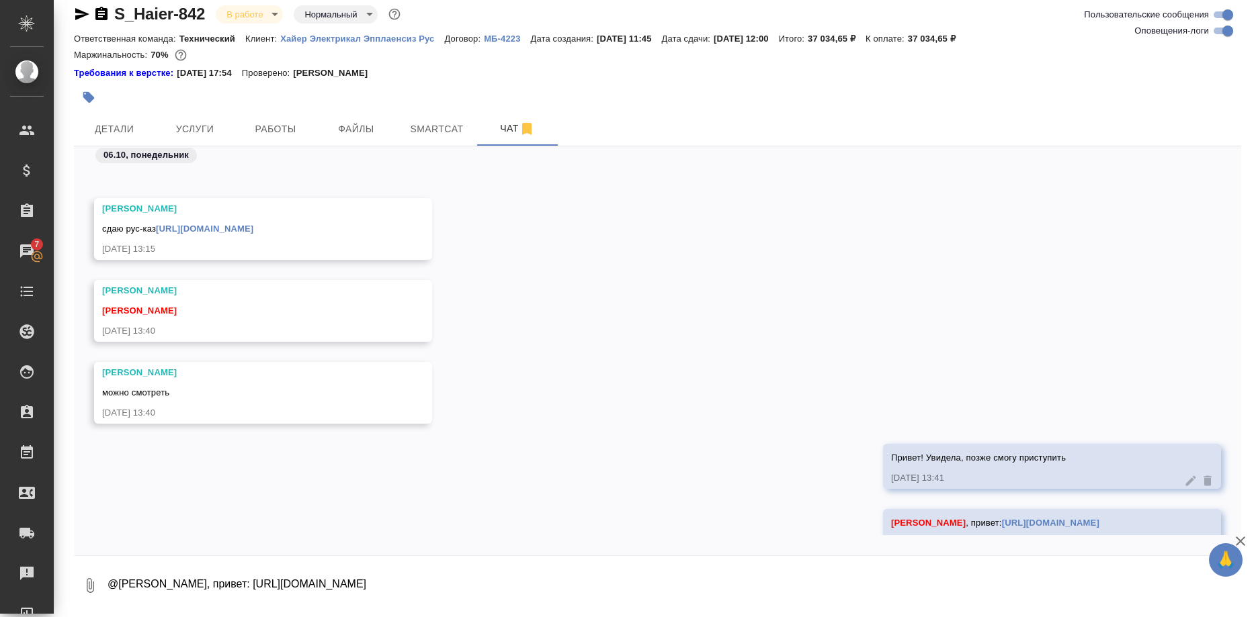
scroll to position [52902, 0]
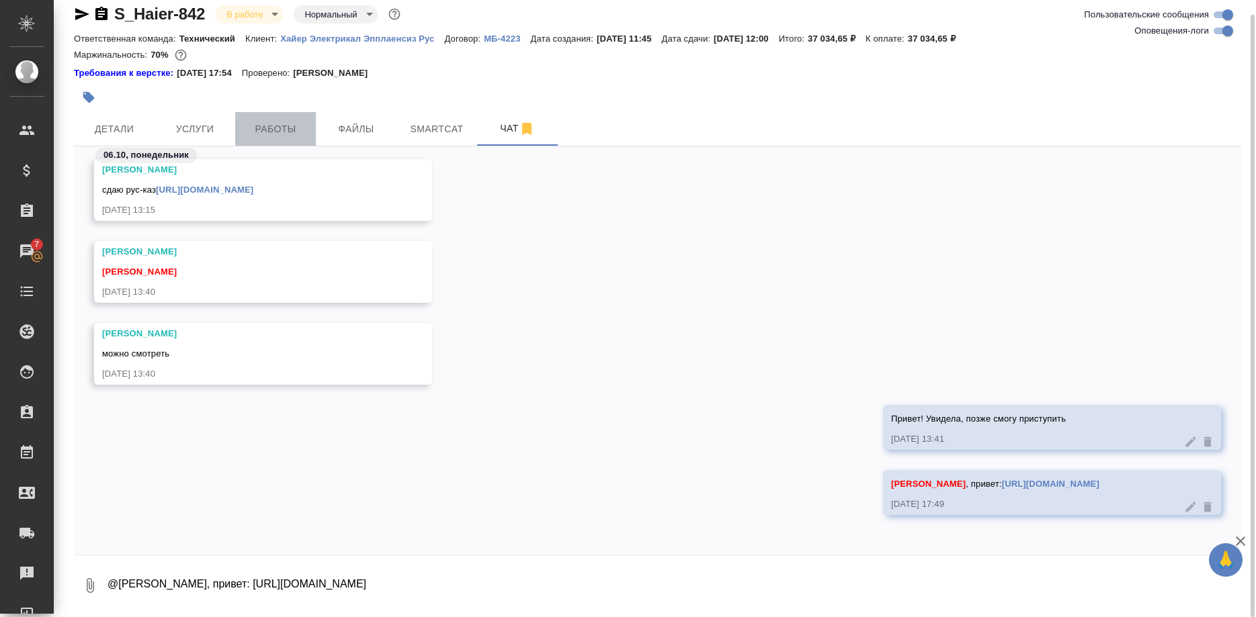
click at [259, 114] on button "Работы" at bounding box center [275, 129] width 81 height 34
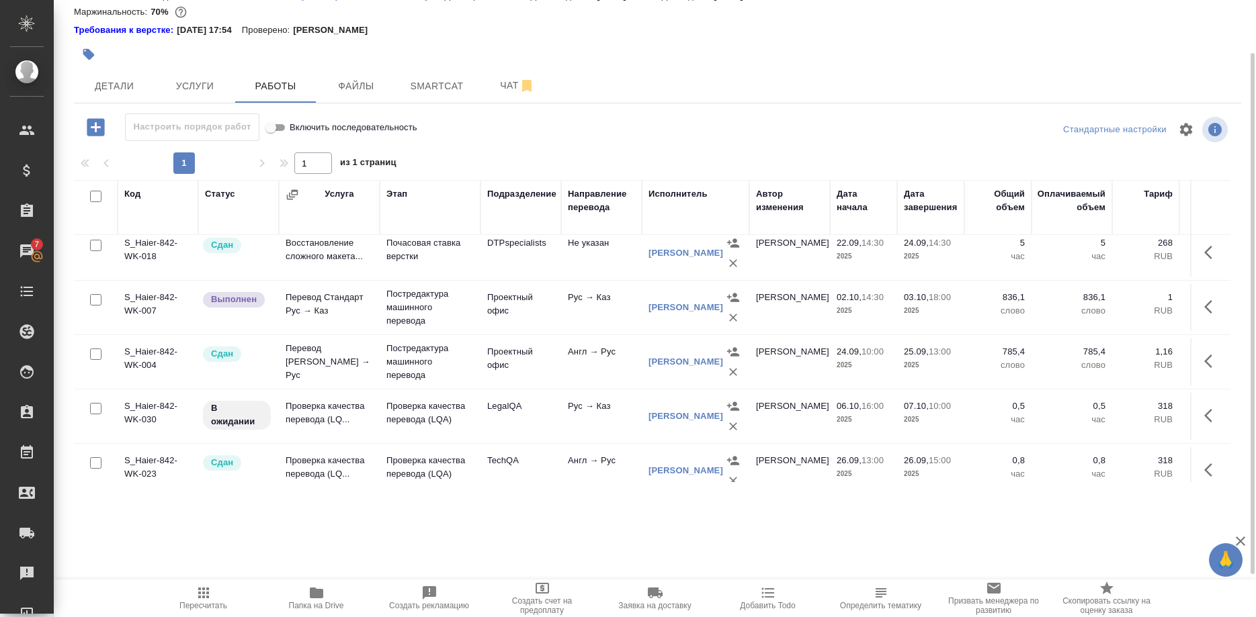
scroll to position [206, 0]
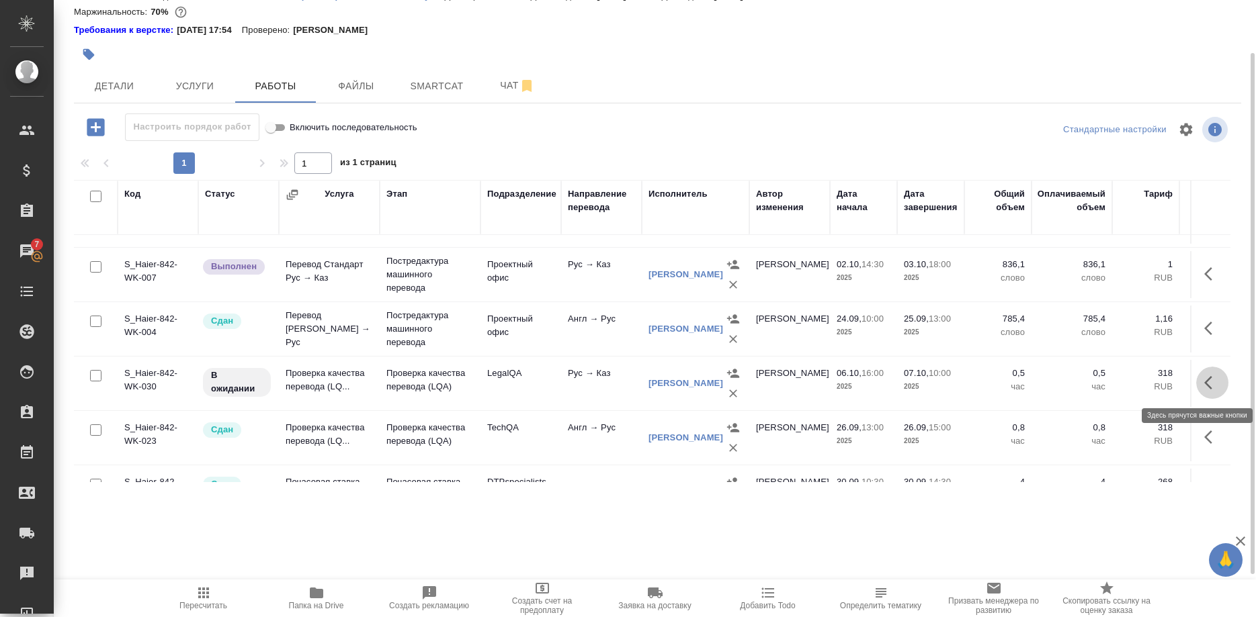
click at [1197, 384] on button "button" at bounding box center [1212, 383] width 32 height 32
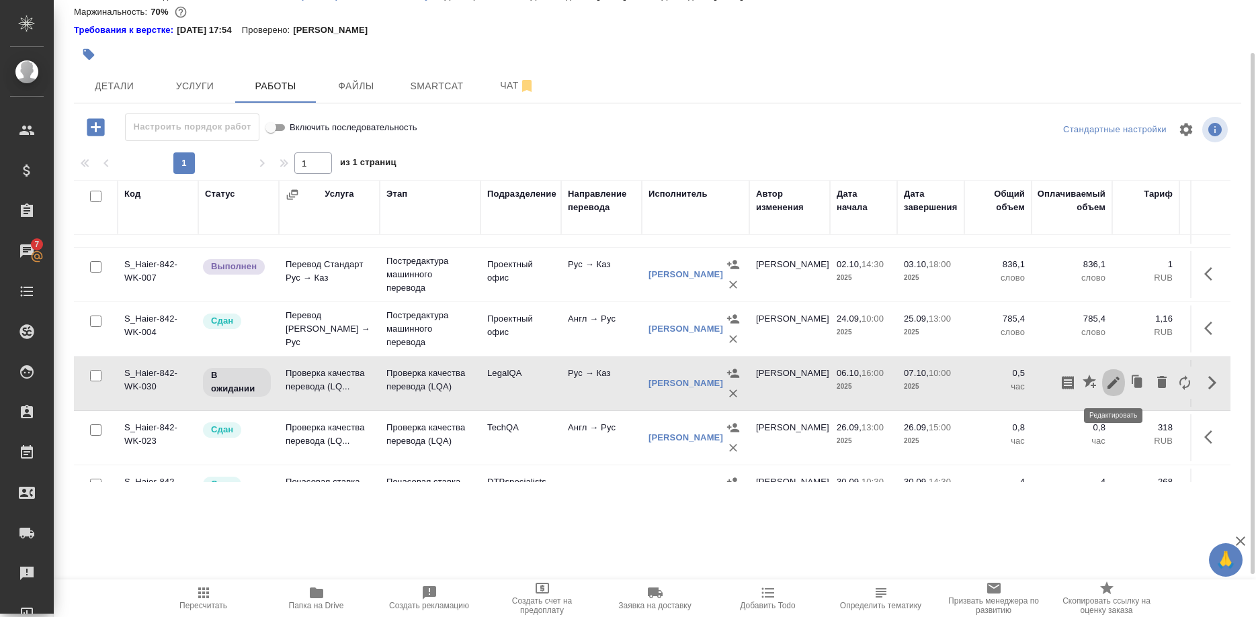
click at [1109, 384] on icon "button" at bounding box center [1113, 383] width 16 height 16
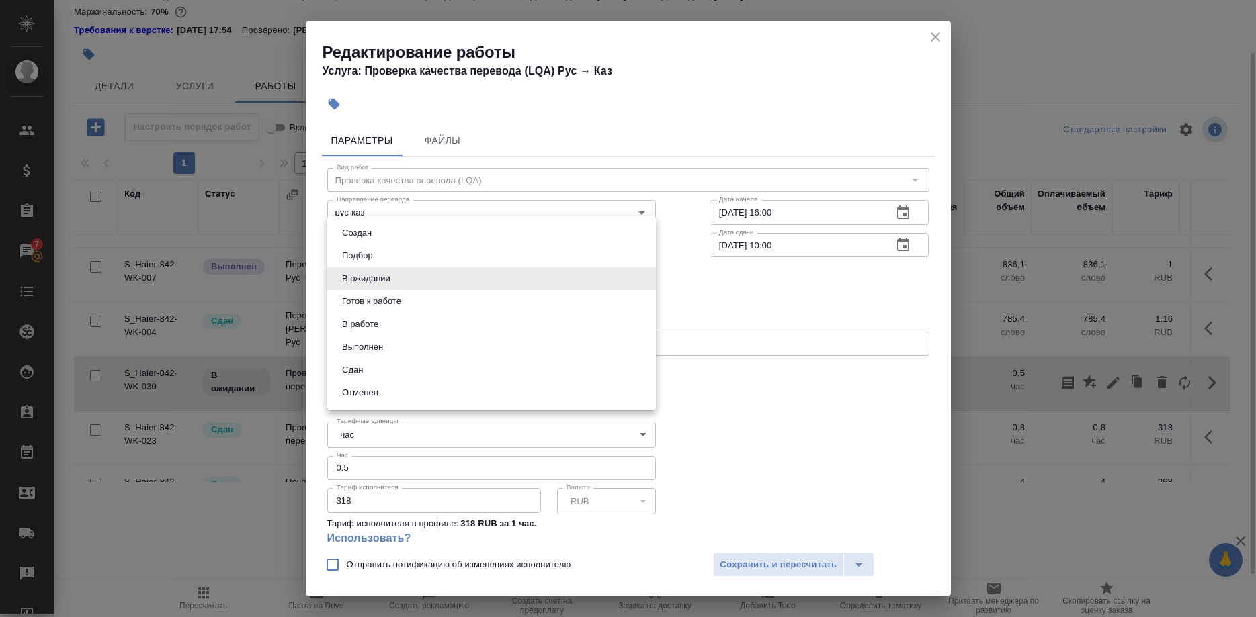
click at [415, 273] on body "🙏 .cls-1 fill:#fff; AWATERA Shirina Sabina Клиенты Спецификации Заказы 7 Чаты T…" at bounding box center [628, 308] width 1256 height 617
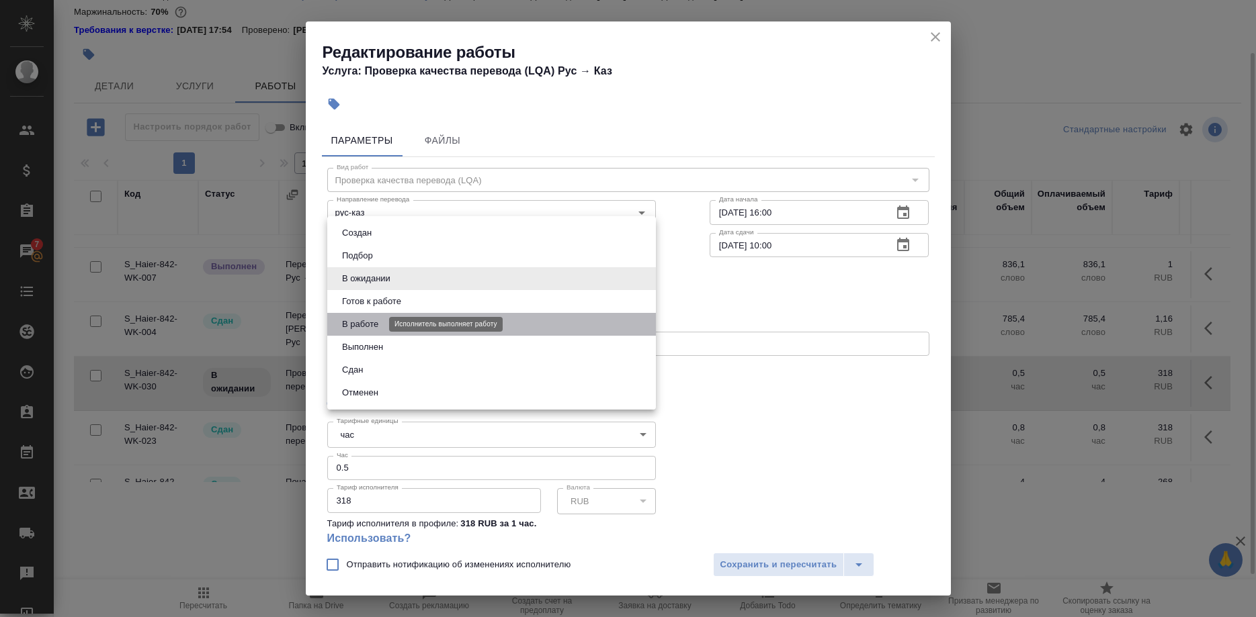
click at [361, 324] on button "В работе" at bounding box center [360, 324] width 44 height 15
type input "inProgress"
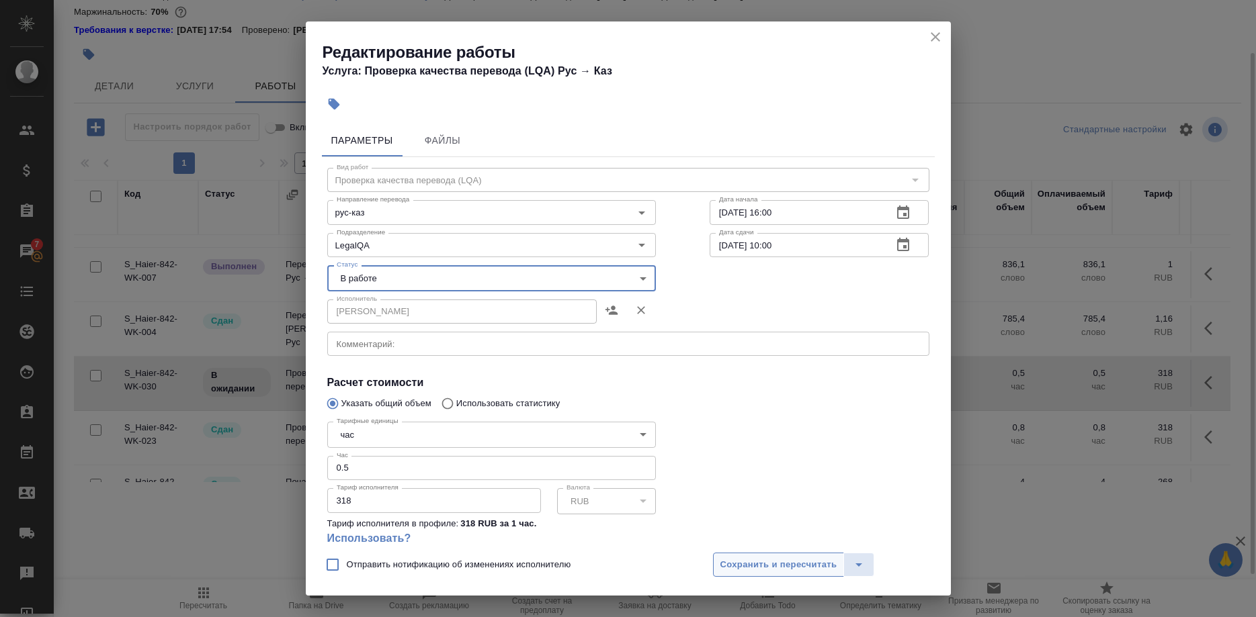
click at [753, 566] on span "Сохранить и пересчитать" at bounding box center [778, 565] width 117 height 15
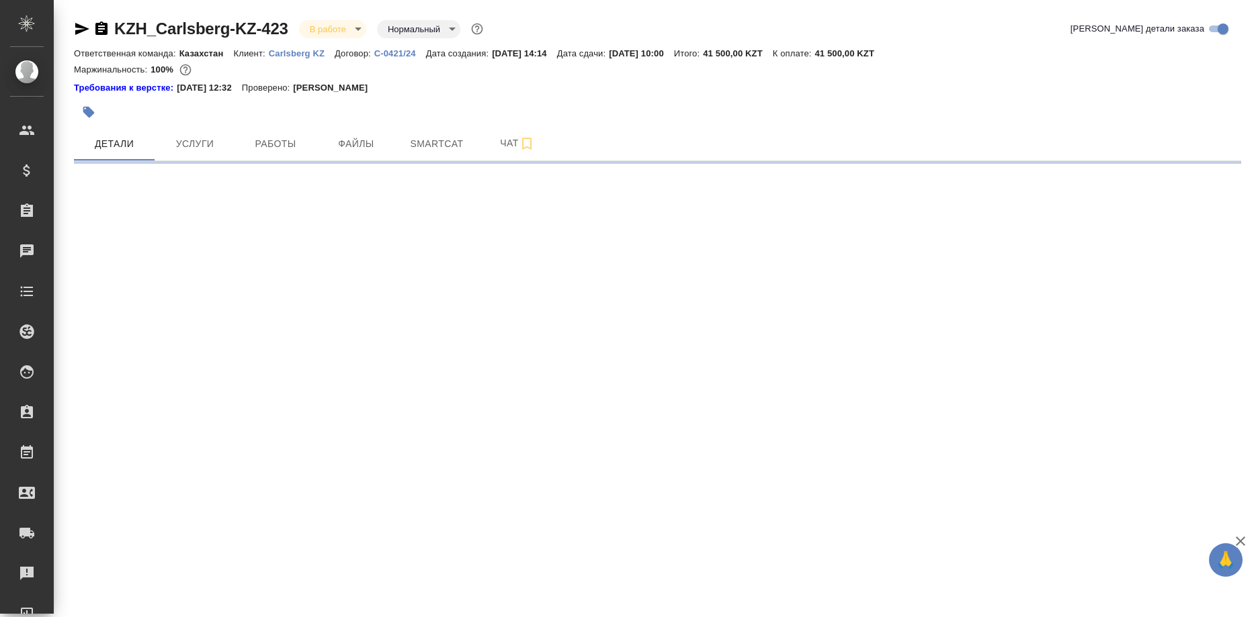
select select "RU"
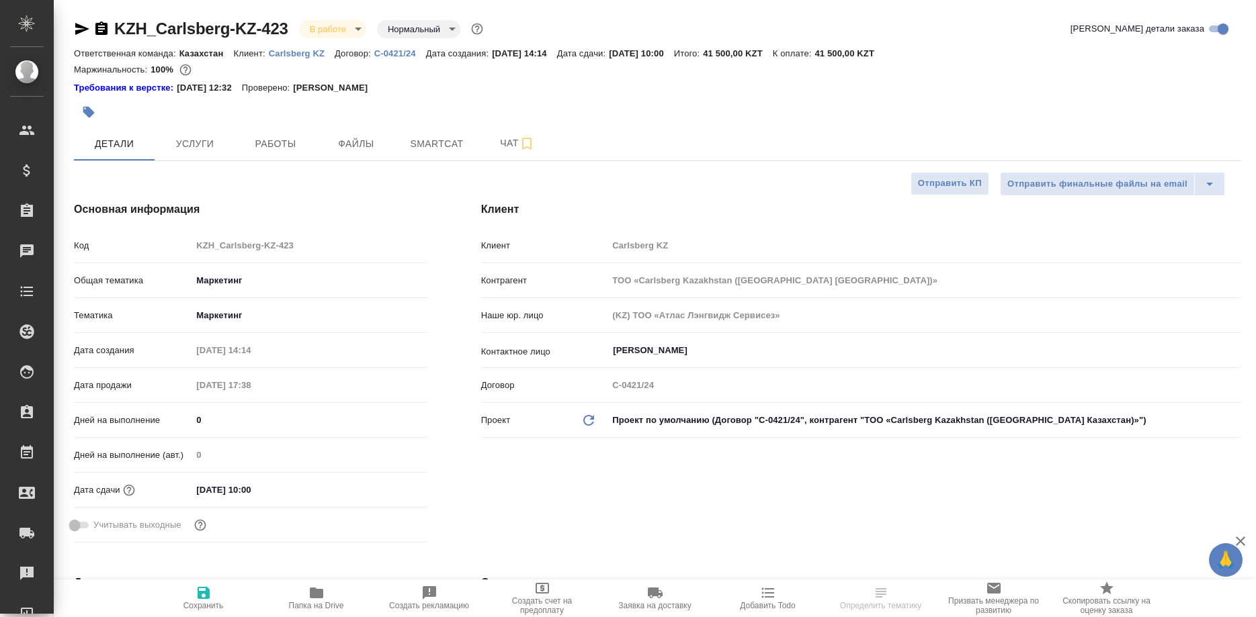
type textarea "x"
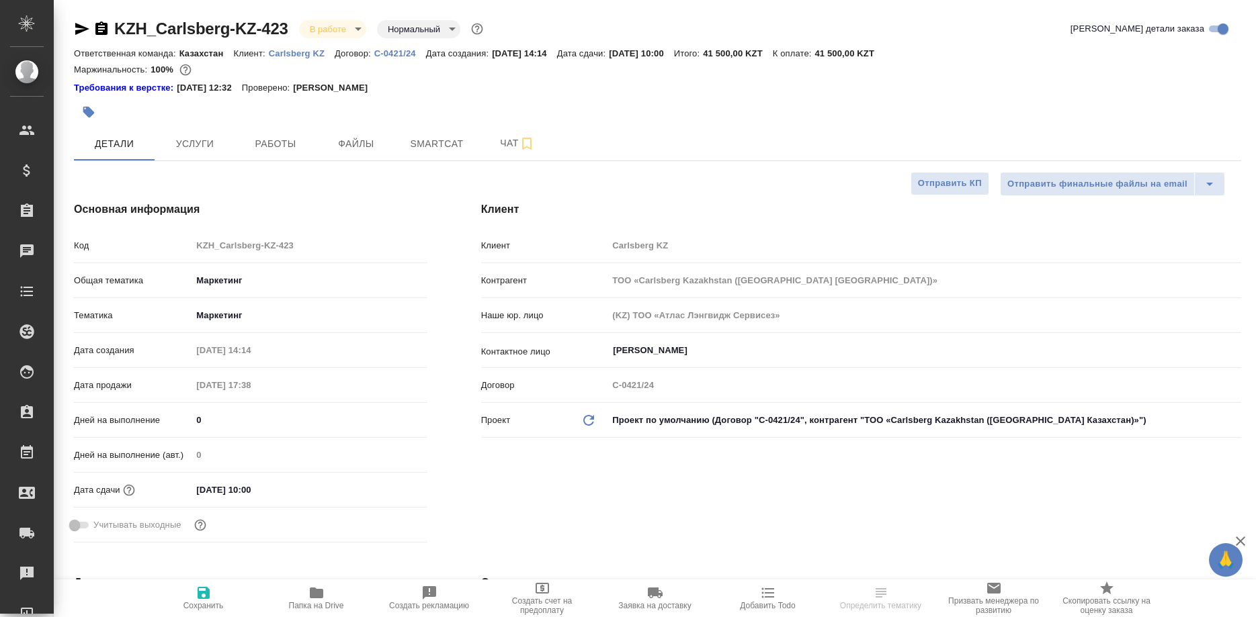
type textarea "x"
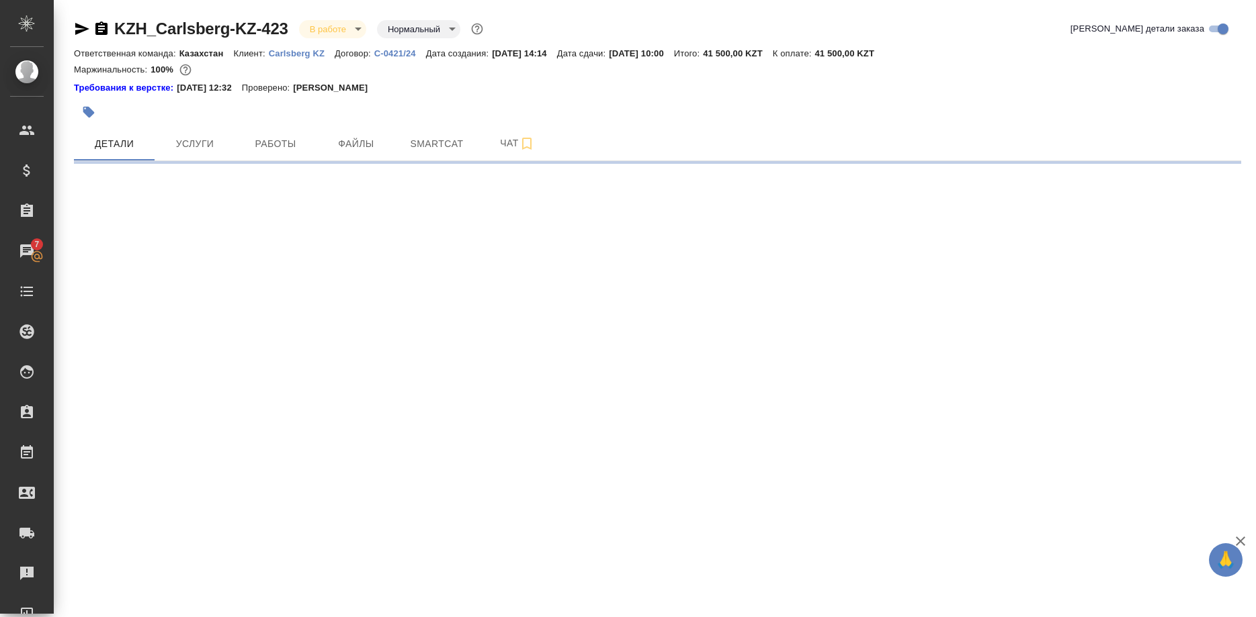
select select "RU"
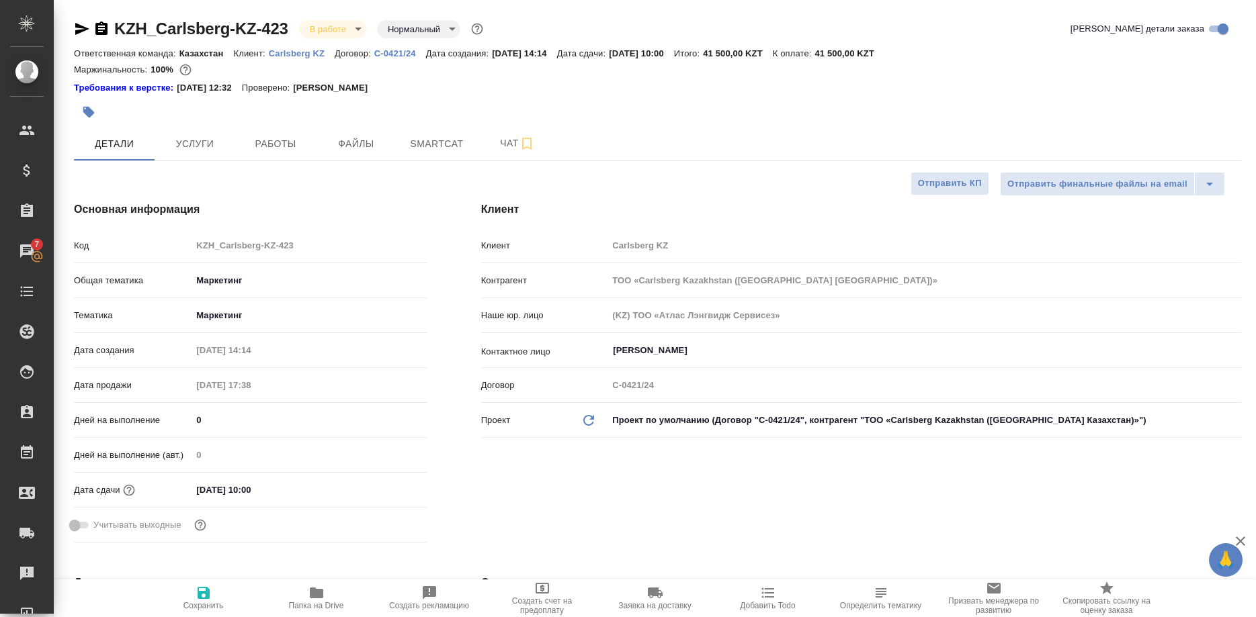
type textarea "x"
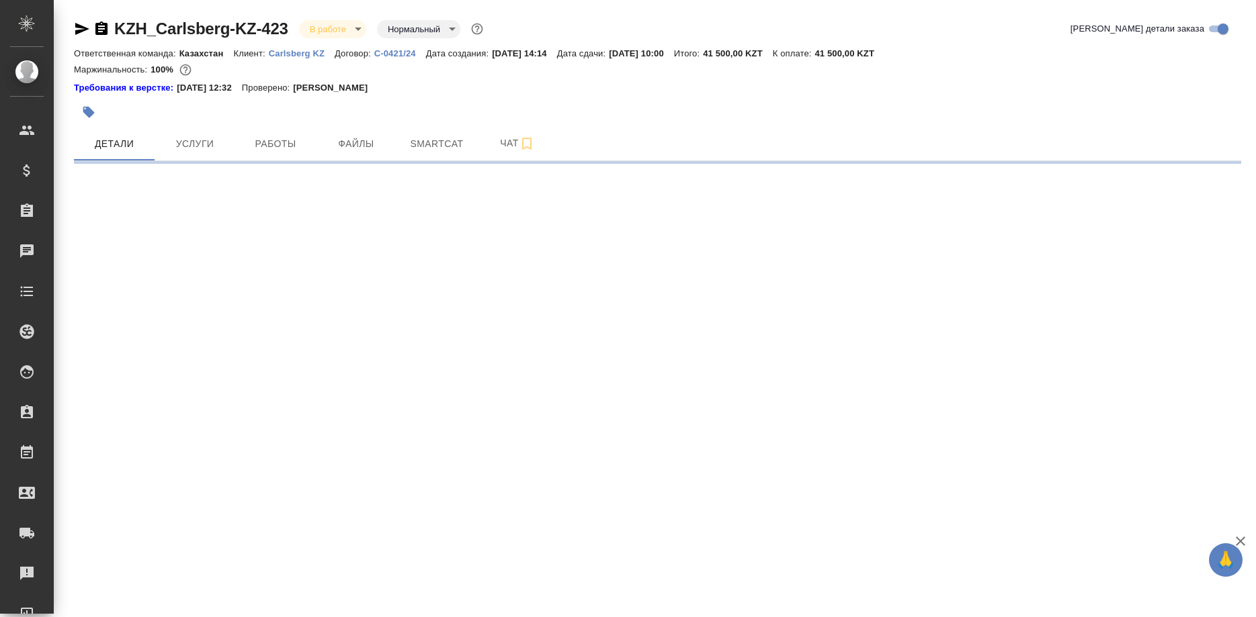
select select "RU"
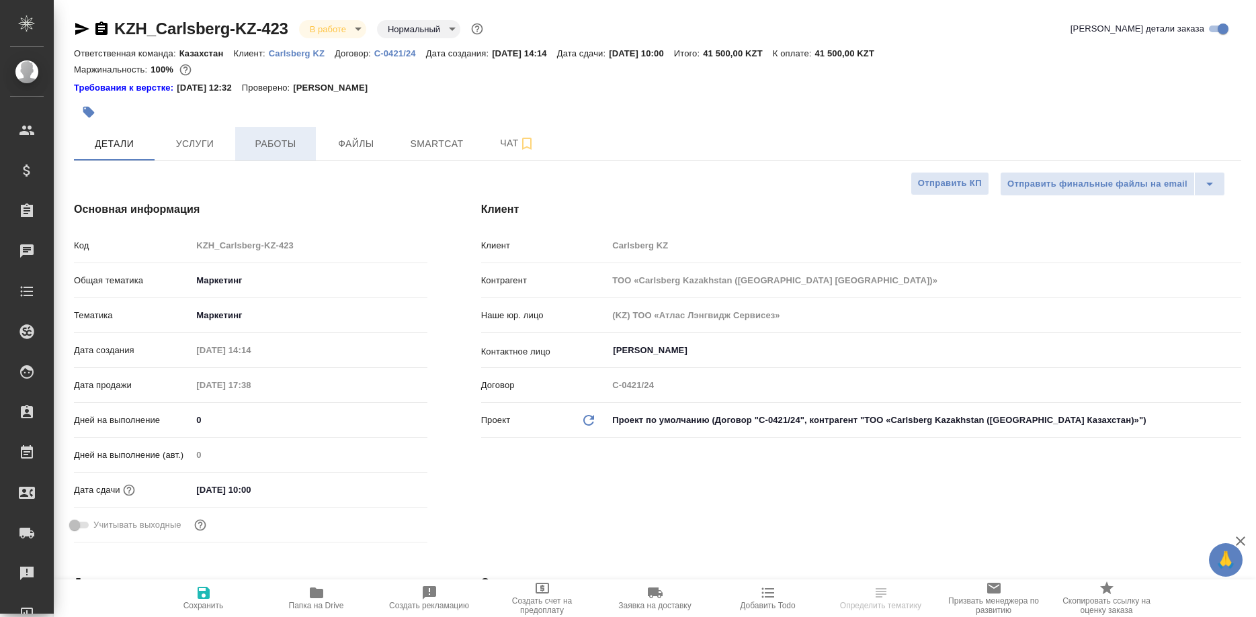
type textarea "x"
click at [289, 151] on span "Работы" at bounding box center [275, 144] width 65 height 17
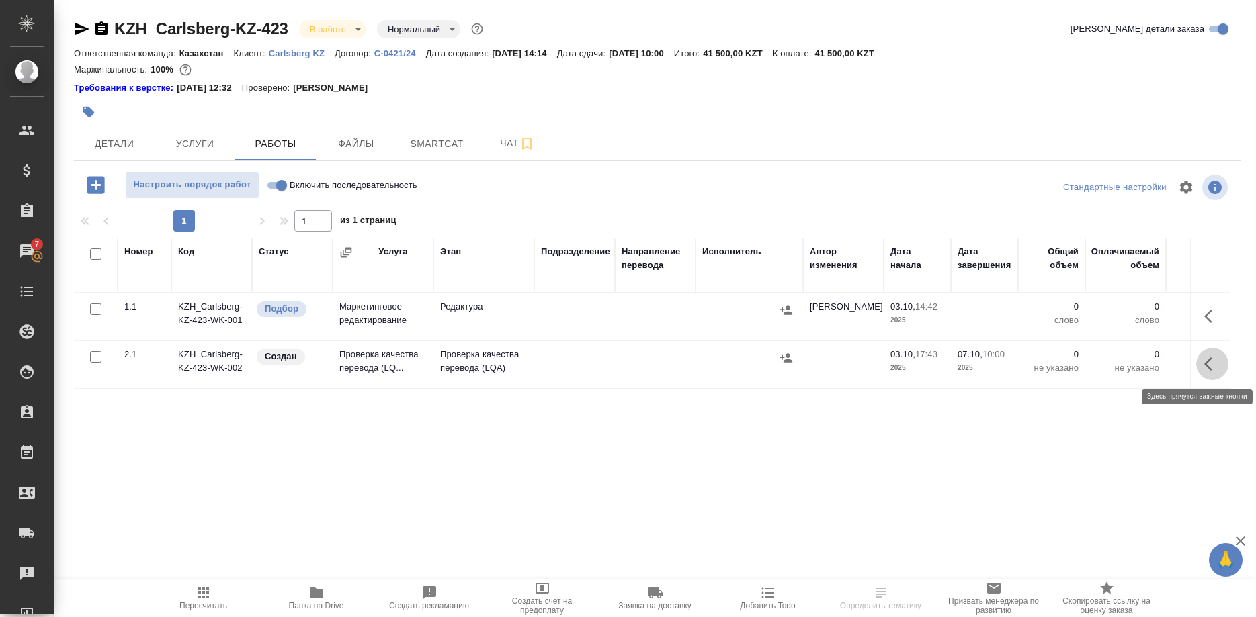
click at [1203, 362] on button "button" at bounding box center [1212, 364] width 32 height 32
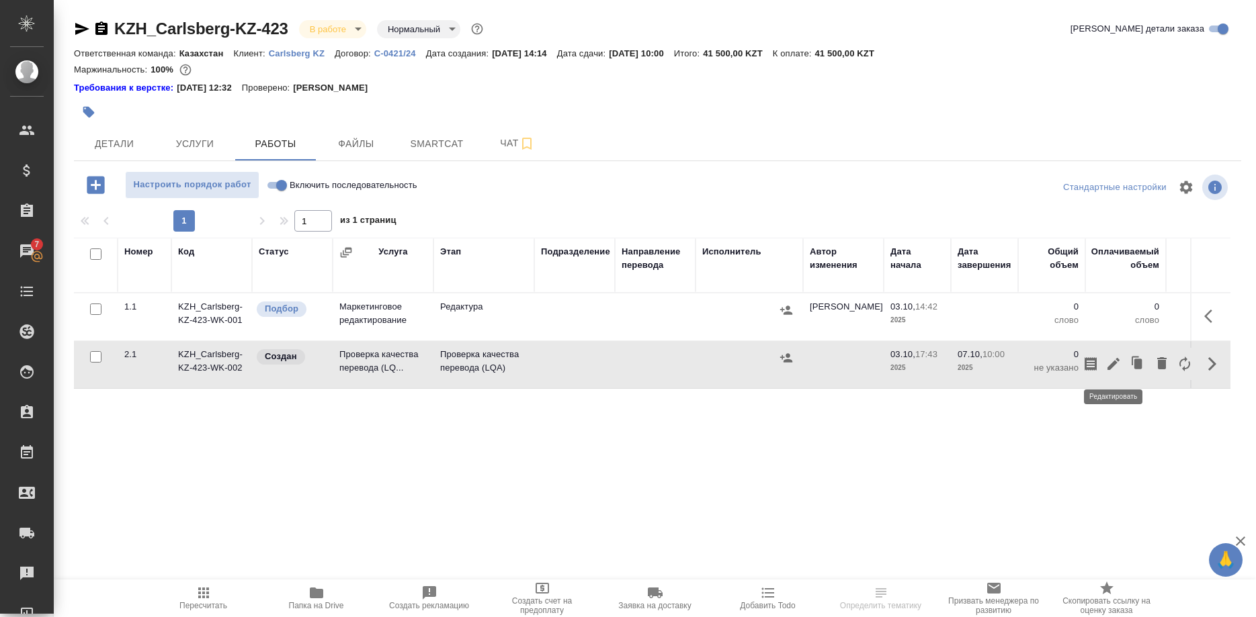
click at [1109, 365] on icon "button" at bounding box center [1113, 364] width 16 height 16
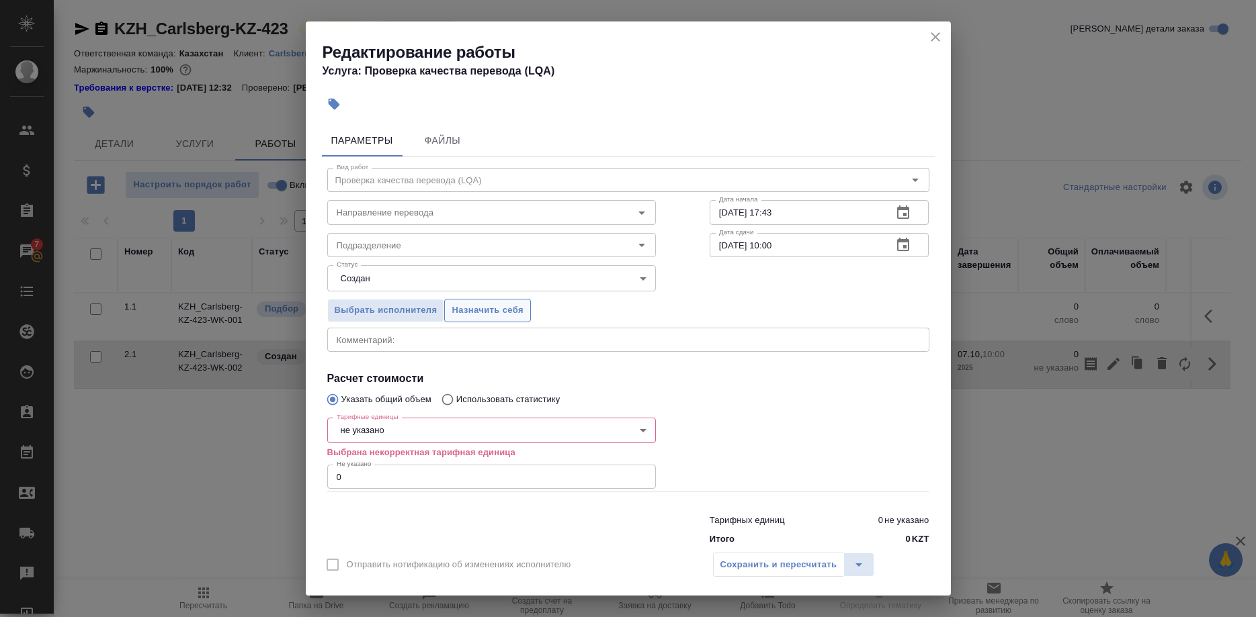
click at [507, 308] on span "Назначить себя" at bounding box center [487, 310] width 71 height 15
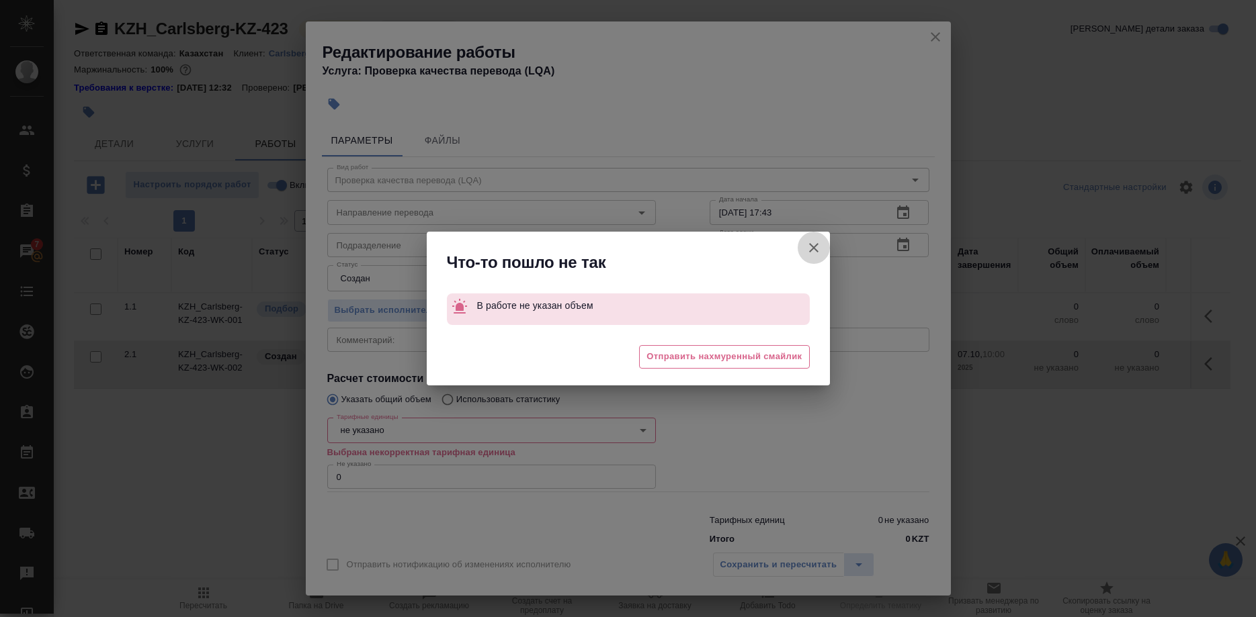
click at [813, 249] on icon "button" at bounding box center [813, 247] width 9 height 9
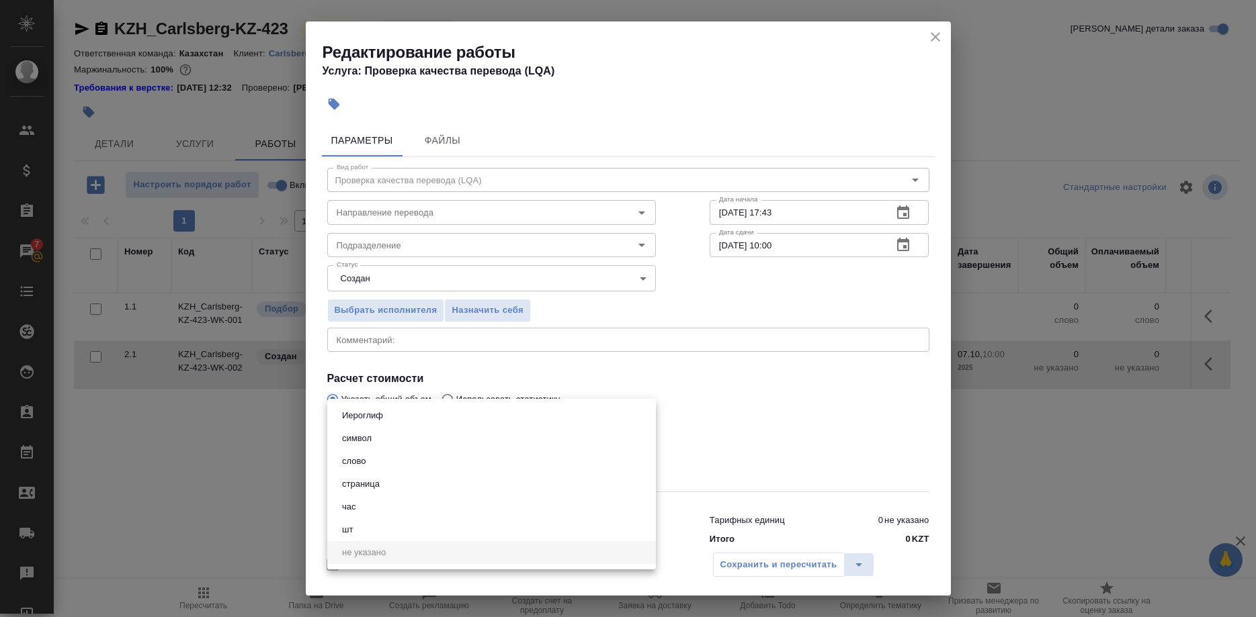
click at [418, 421] on body "🙏 .cls-1 fill:#fff; AWATERA [PERSON_NAME] Спецификации Заказы 7 Чаты Todo Проек…" at bounding box center [628, 308] width 1256 height 617
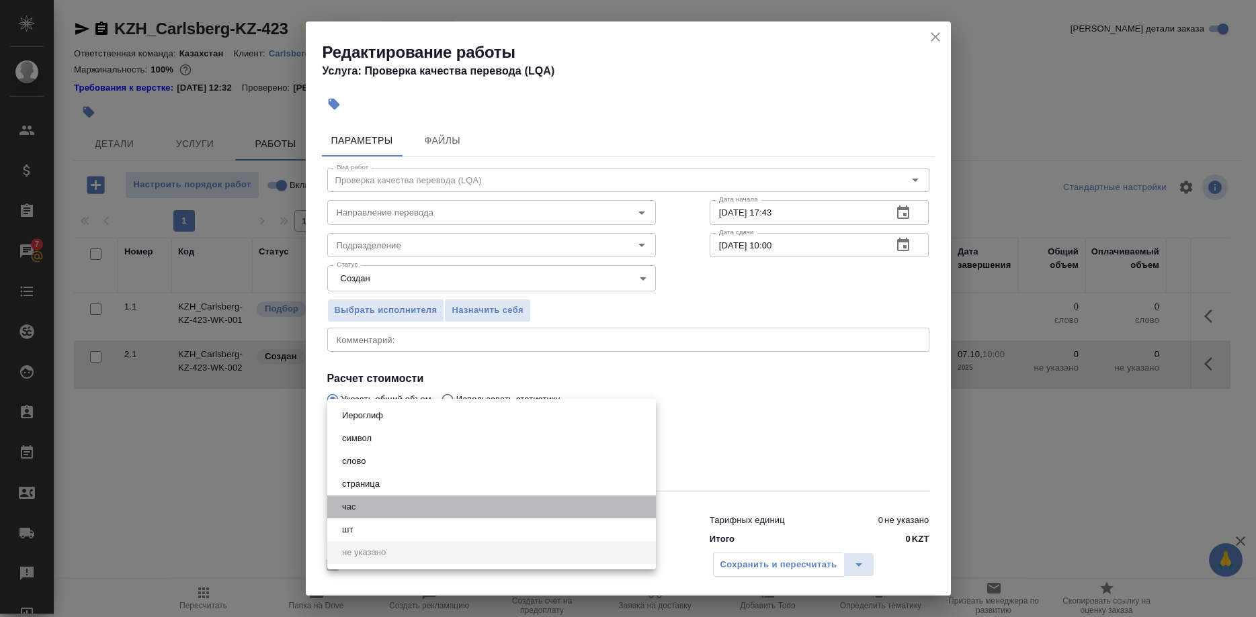
click at [361, 504] on li "час" at bounding box center [491, 507] width 329 height 23
type input "5a8b1489cc6b4906c91bfd93"
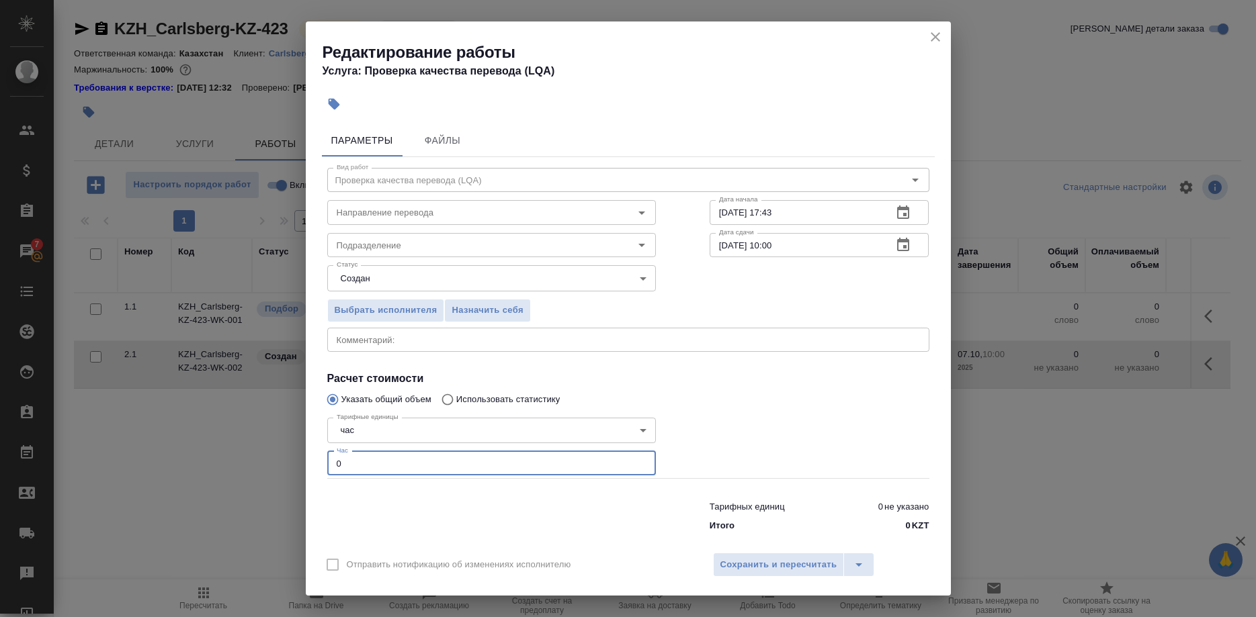
drag, startPoint x: 342, startPoint y: 460, endPoint x: 321, endPoint y: 460, distance: 20.8
click at [327, 460] on input "0" at bounding box center [491, 464] width 329 height 24
type input "1"
click at [759, 558] on span "Сохранить и пересчитать" at bounding box center [778, 565] width 117 height 15
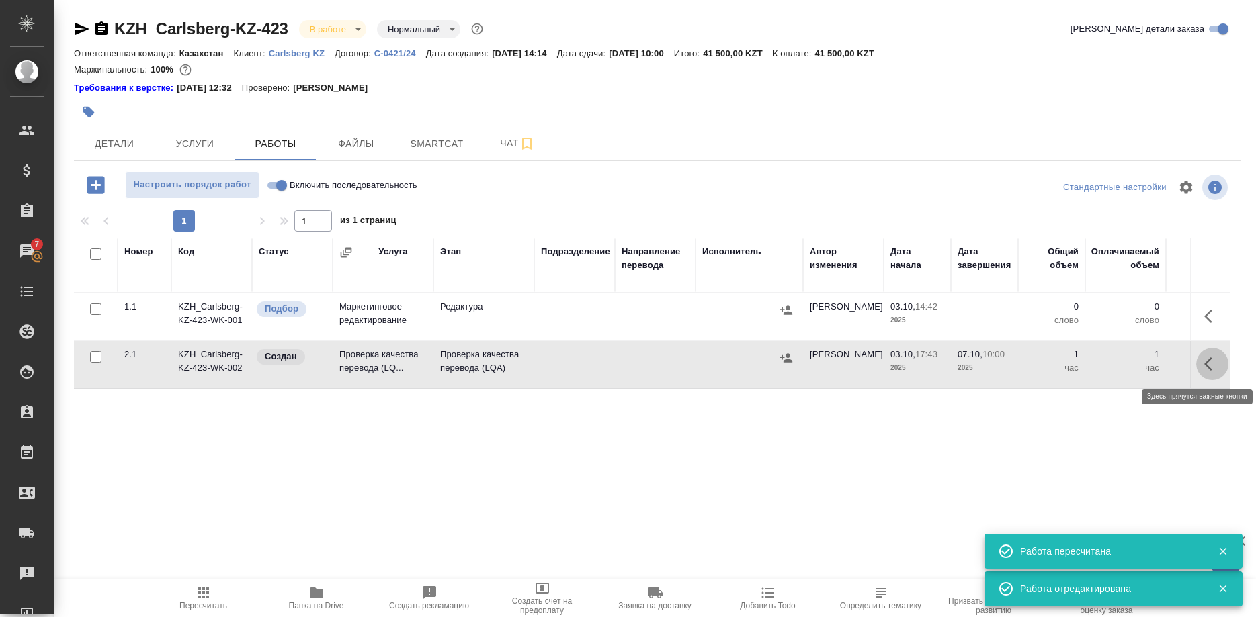
click at [1203, 364] on button "button" at bounding box center [1212, 364] width 32 height 32
click at [1110, 364] on icon "button" at bounding box center [1113, 364] width 16 height 16
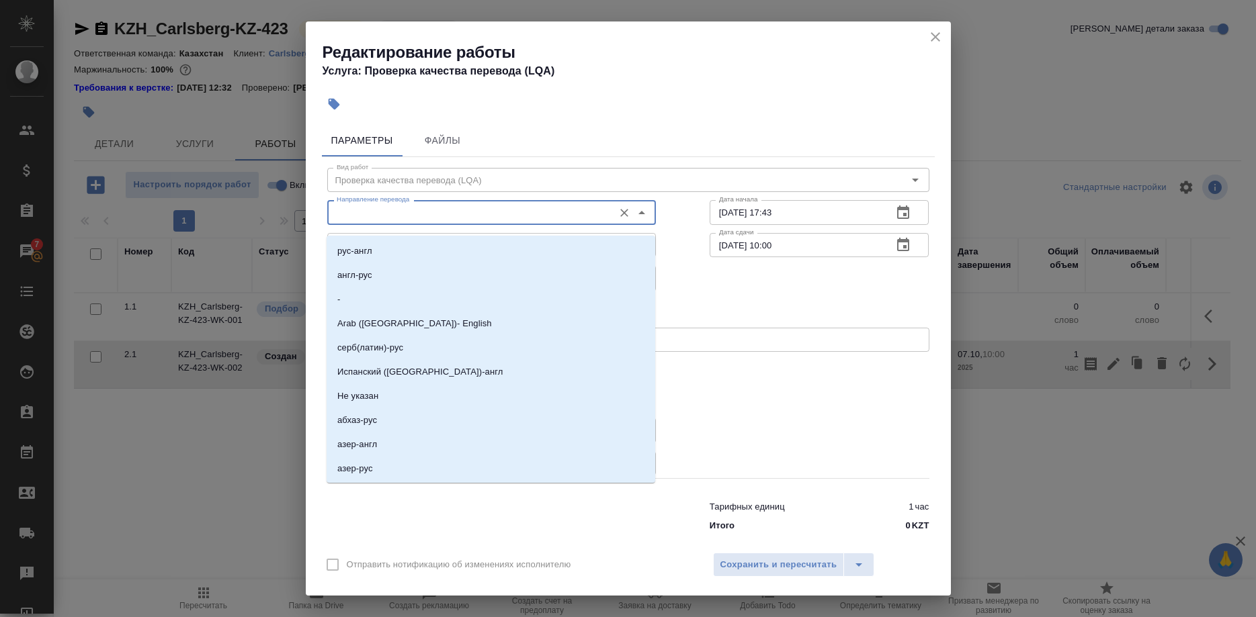
click at [488, 220] on input "Направление перевода" at bounding box center [468, 212] width 275 height 16
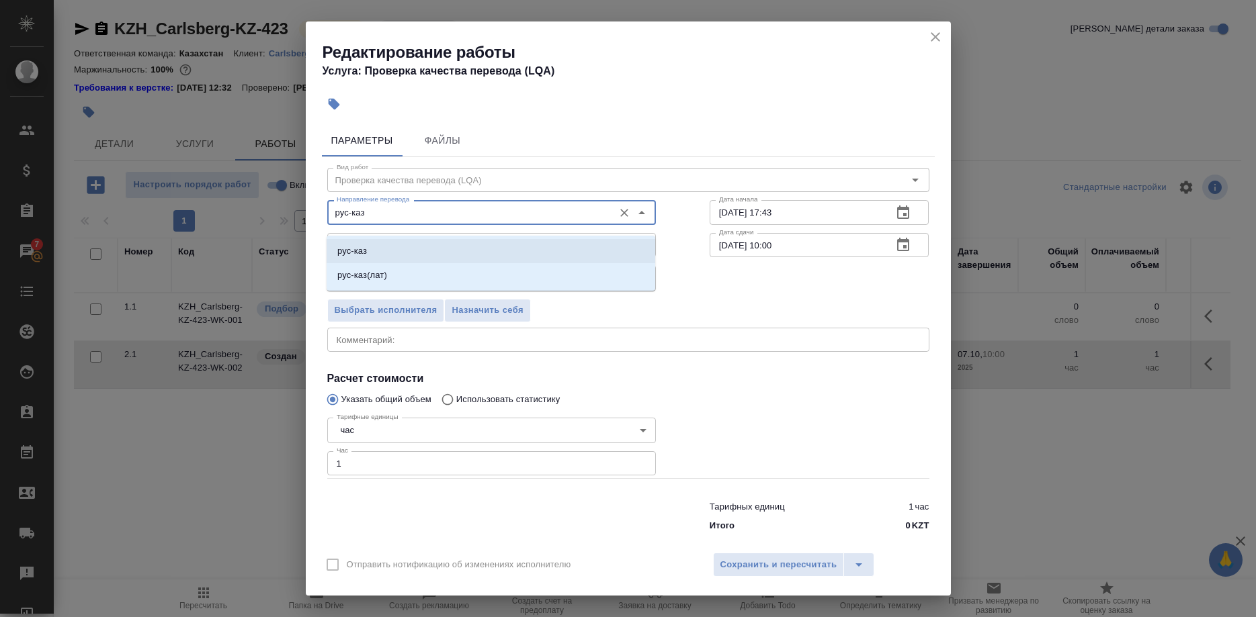
click at [484, 253] on li "рус-каз" at bounding box center [491, 251] width 329 height 24
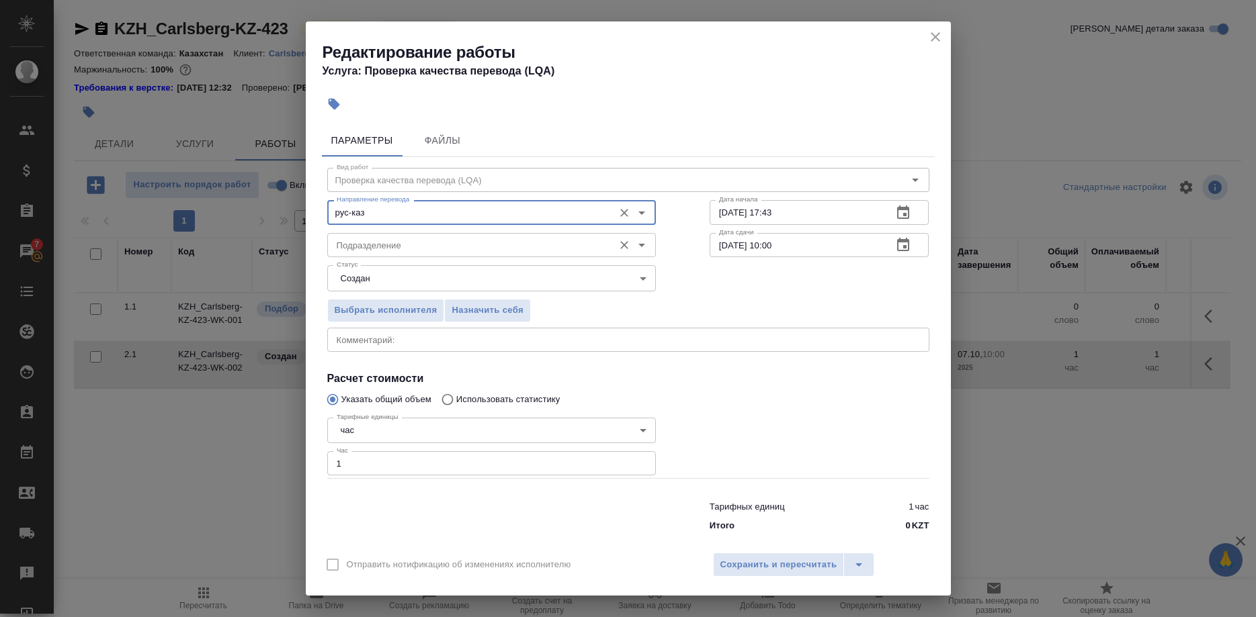
type input "рус-каз"
click at [483, 253] on input "Подразделение" at bounding box center [468, 245] width 275 height 16
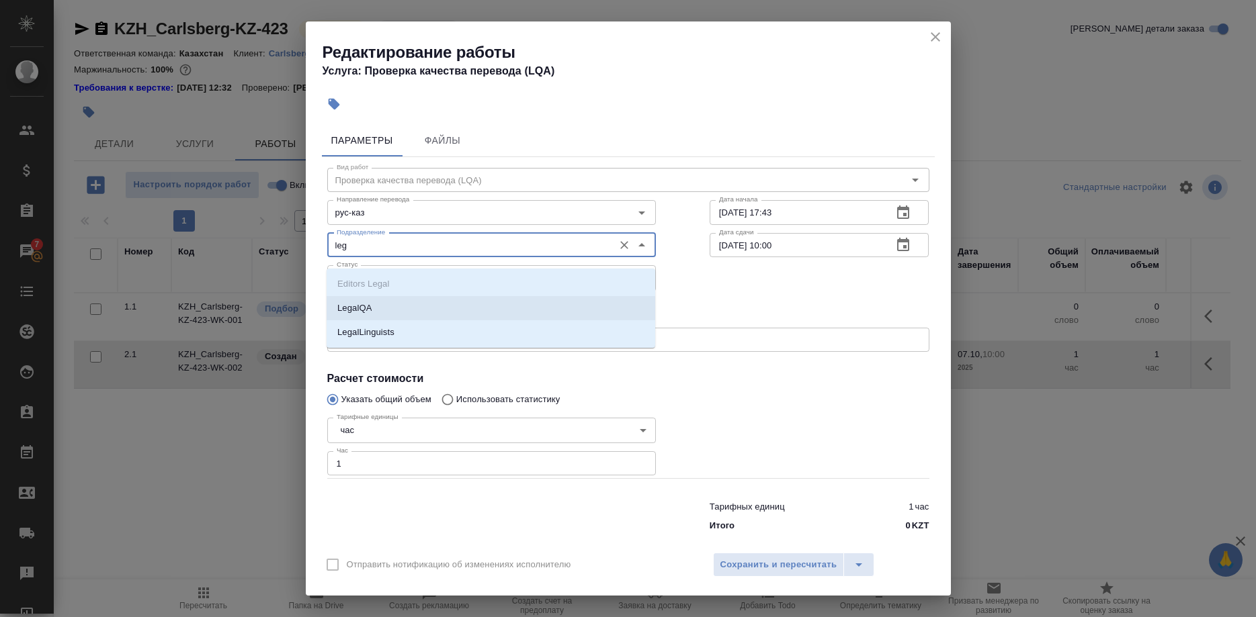
click at [434, 305] on li "LegalQA" at bounding box center [491, 308] width 329 height 24
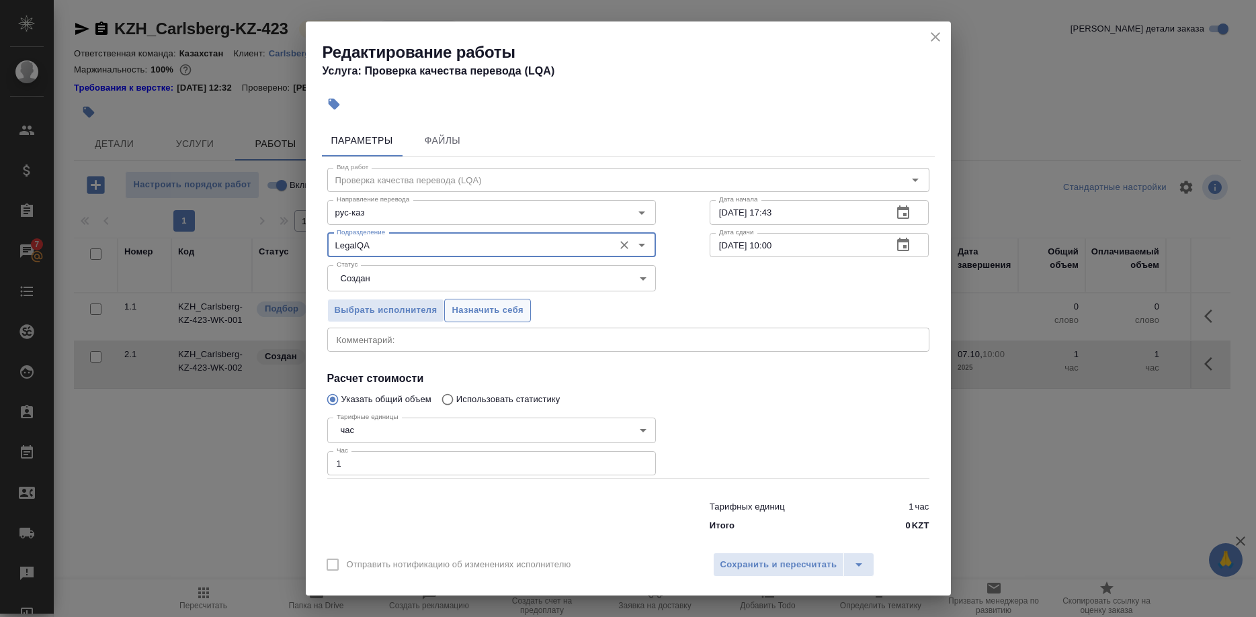
type input "LegalQA"
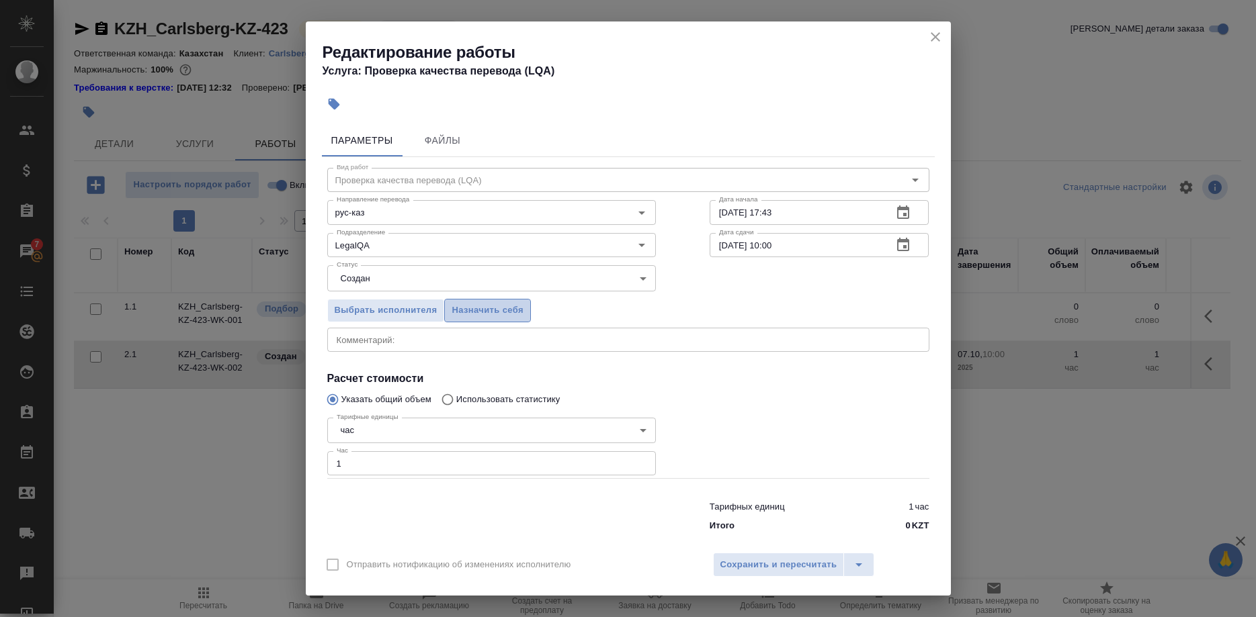
click at [467, 318] on span "Назначить себя" at bounding box center [487, 310] width 71 height 15
click at [729, 558] on span "Сохранить и пересчитать" at bounding box center [778, 565] width 117 height 15
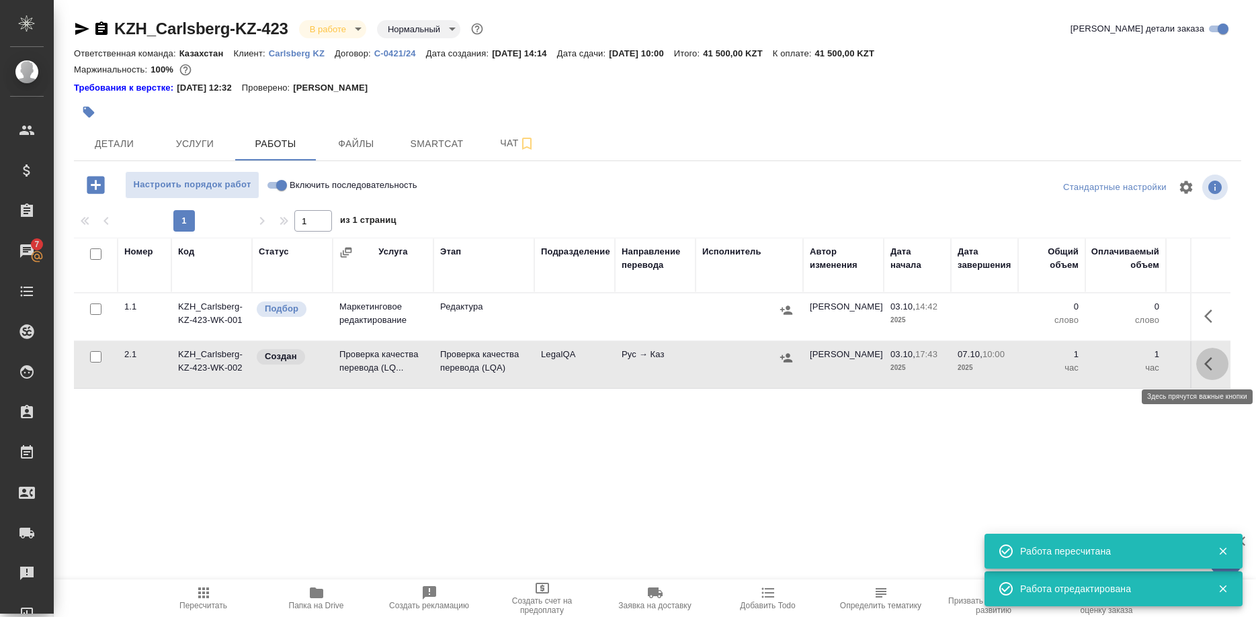
click at [1199, 361] on button "button" at bounding box center [1212, 364] width 32 height 32
click at [1111, 359] on icon "button" at bounding box center [1113, 364] width 16 height 16
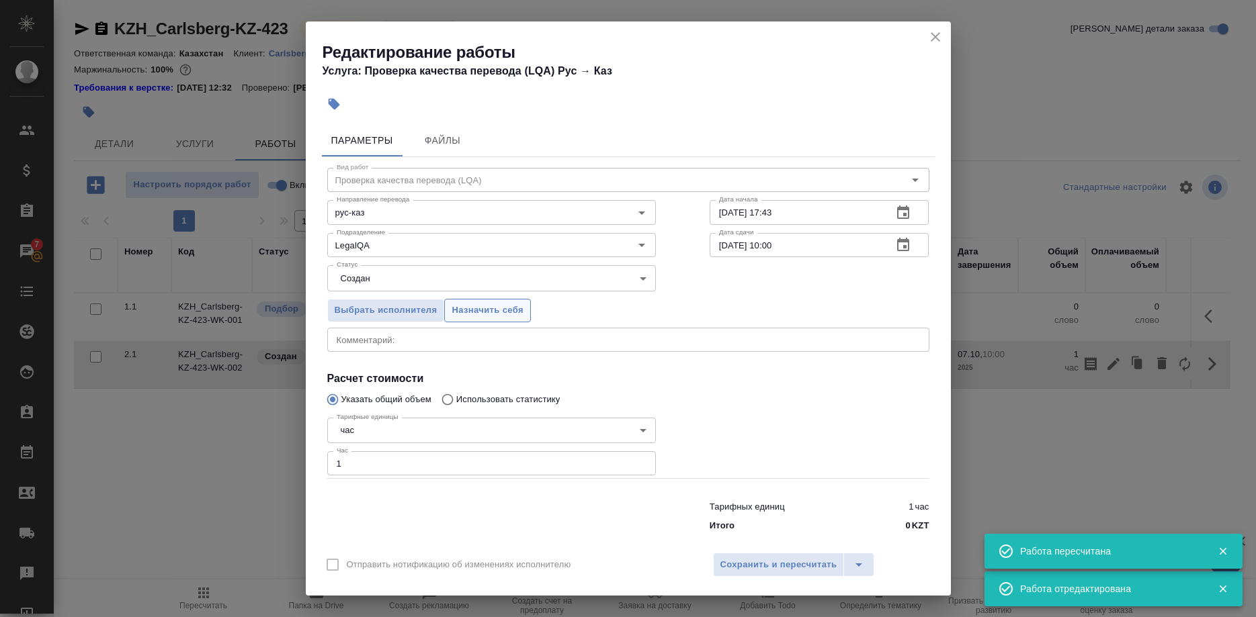
click at [502, 312] on span "Назначить себя" at bounding box center [487, 310] width 71 height 15
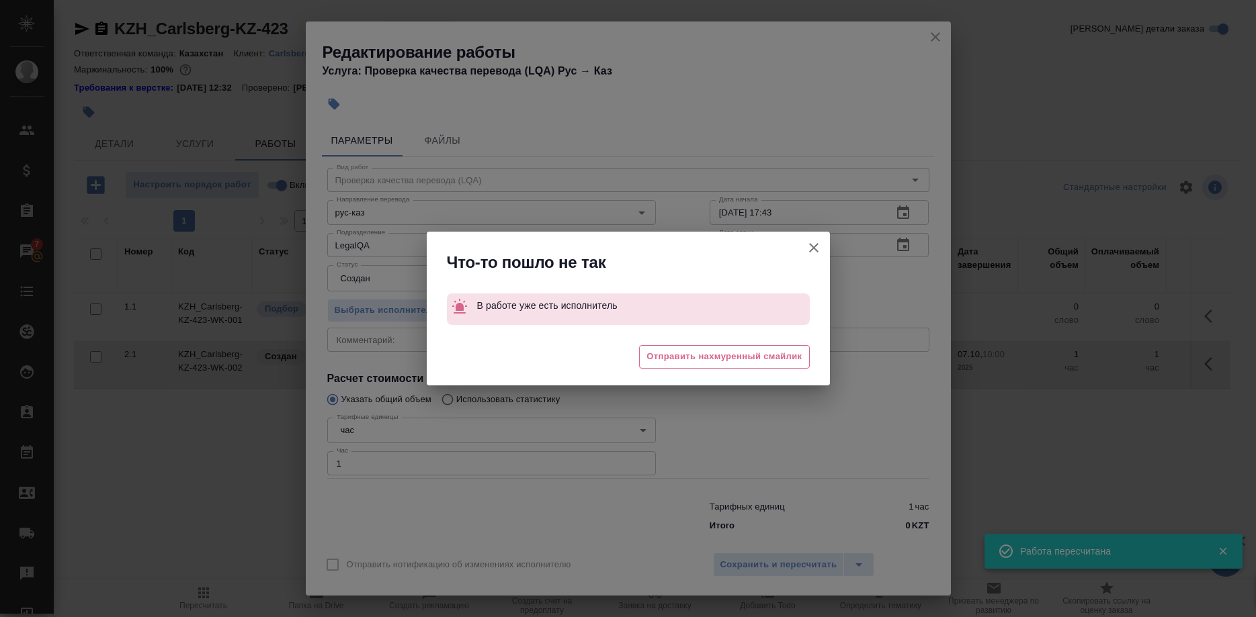
click at [751, 555] on div "Что-то пошло не так В работе уже есть исполнитель 😩 Отправить нахмуренный смайл…" at bounding box center [628, 308] width 1256 height 617
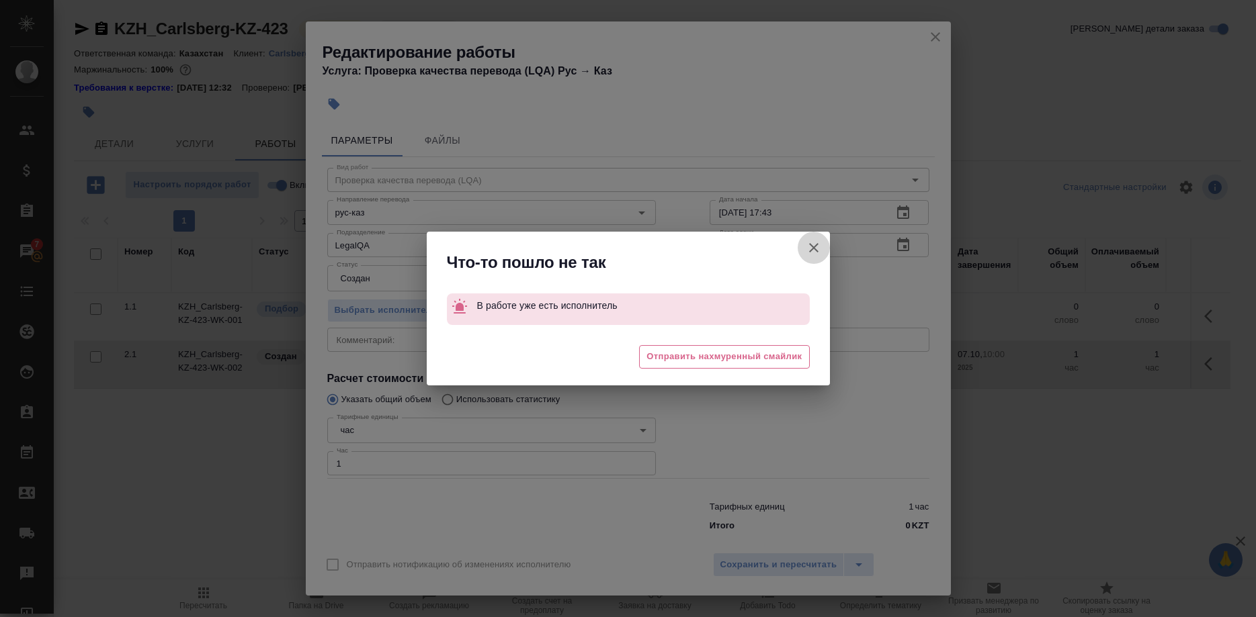
click at [812, 245] on icon "button" at bounding box center [814, 248] width 16 height 16
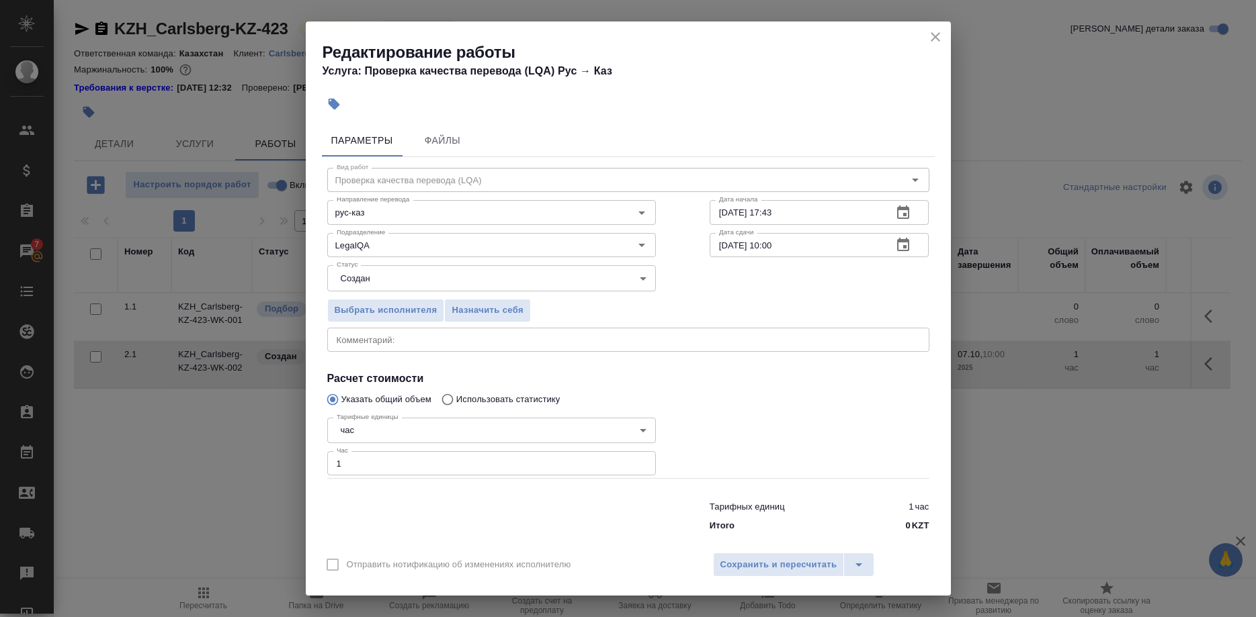
click at [762, 544] on div "Отправить нотификацию об изменениях исполнителю Сохранить и пересчитать" at bounding box center [628, 570] width 645 height 52
click at [762, 558] on span "Сохранить и пересчитать" at bounding box center [778, 565] width 117 height 15
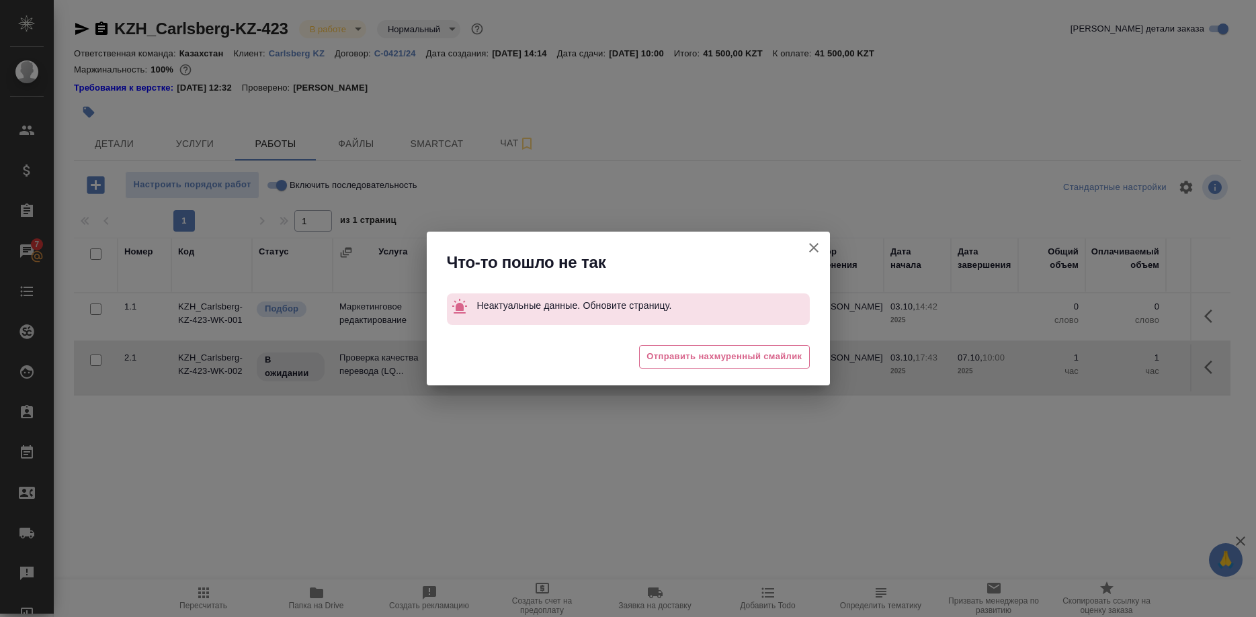
click at [803, 245] on button "Группировать работы по услугам" at bounding box center [814, 248] width 32 height 32
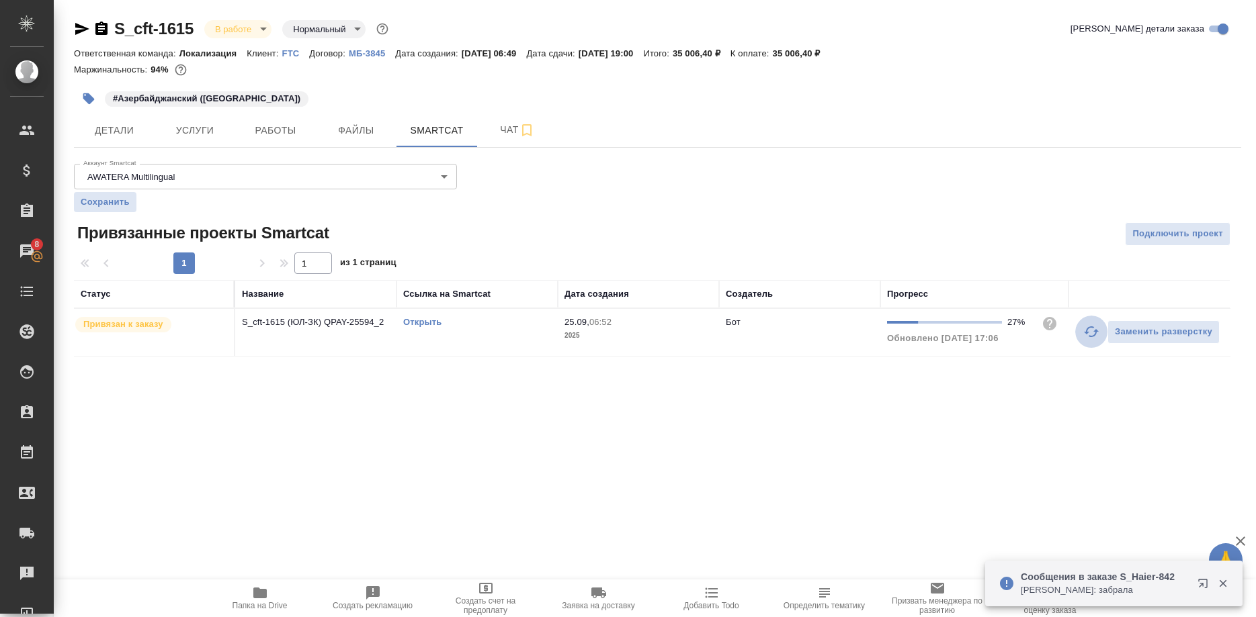
click at [1080, 329] on button "button" at bounding box center [1091, 332] width 32 height 32
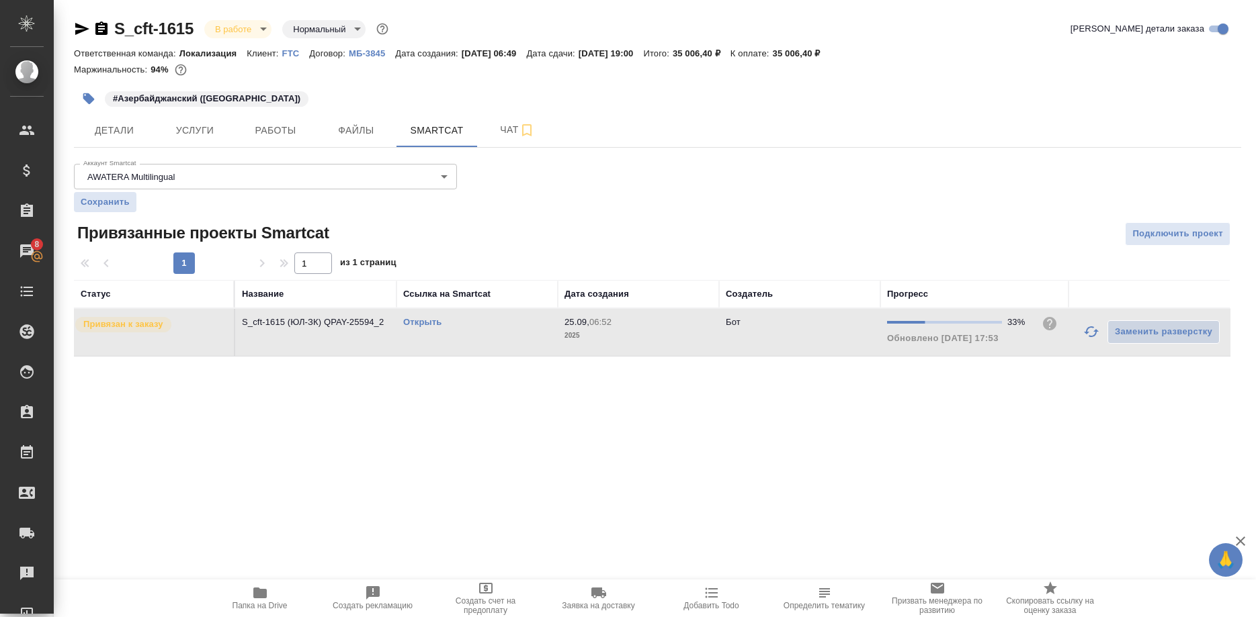
click at [422, 323] on link "Открыть" at bounding box center [422, 322] width 38 height 10
click at [409, 320] on link "Открыть" at bounding box center [422, 322] width 38 height 10
